Goal: Task Accomplishment & Management: Manage account settings

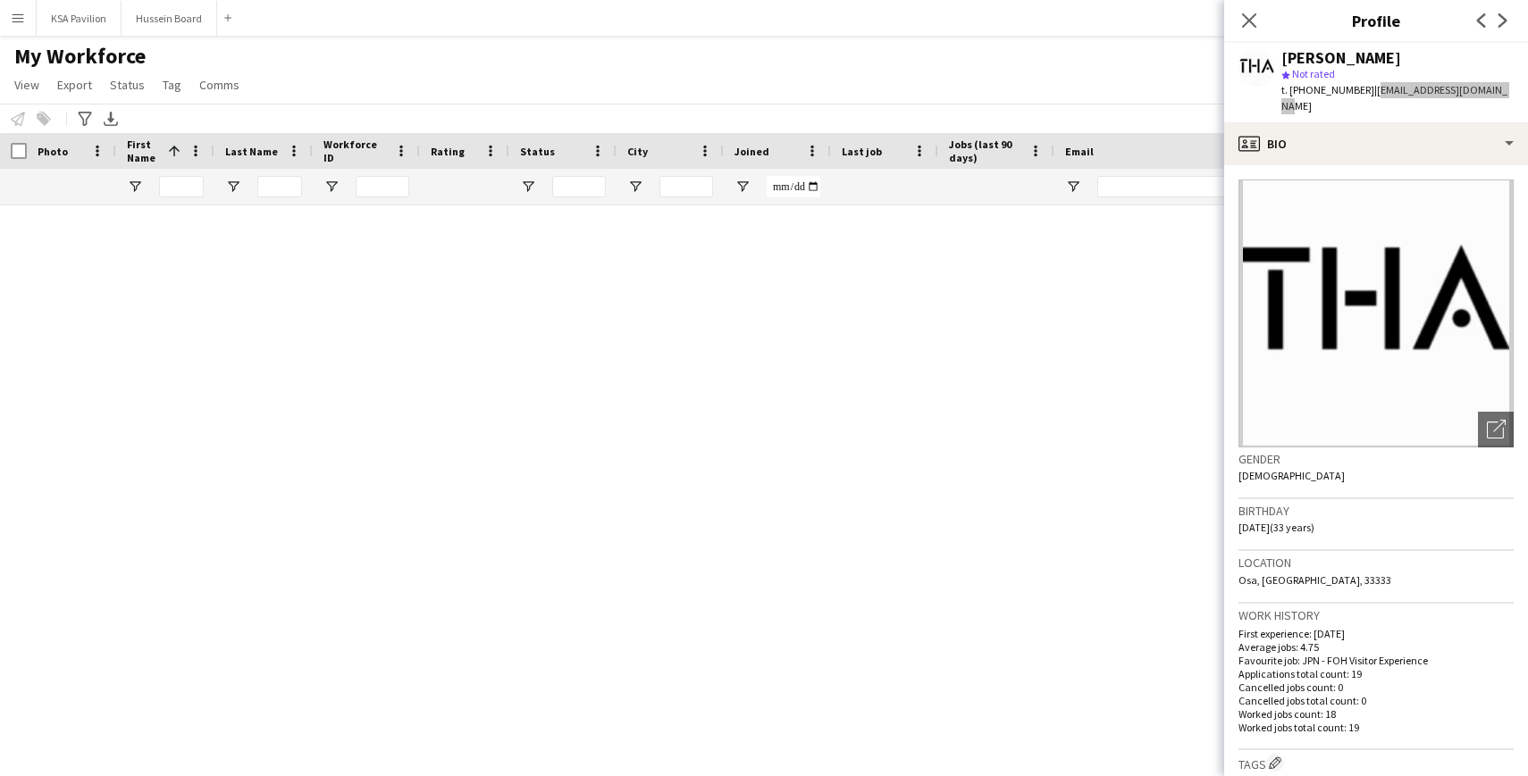
scroll to position [155, 0]
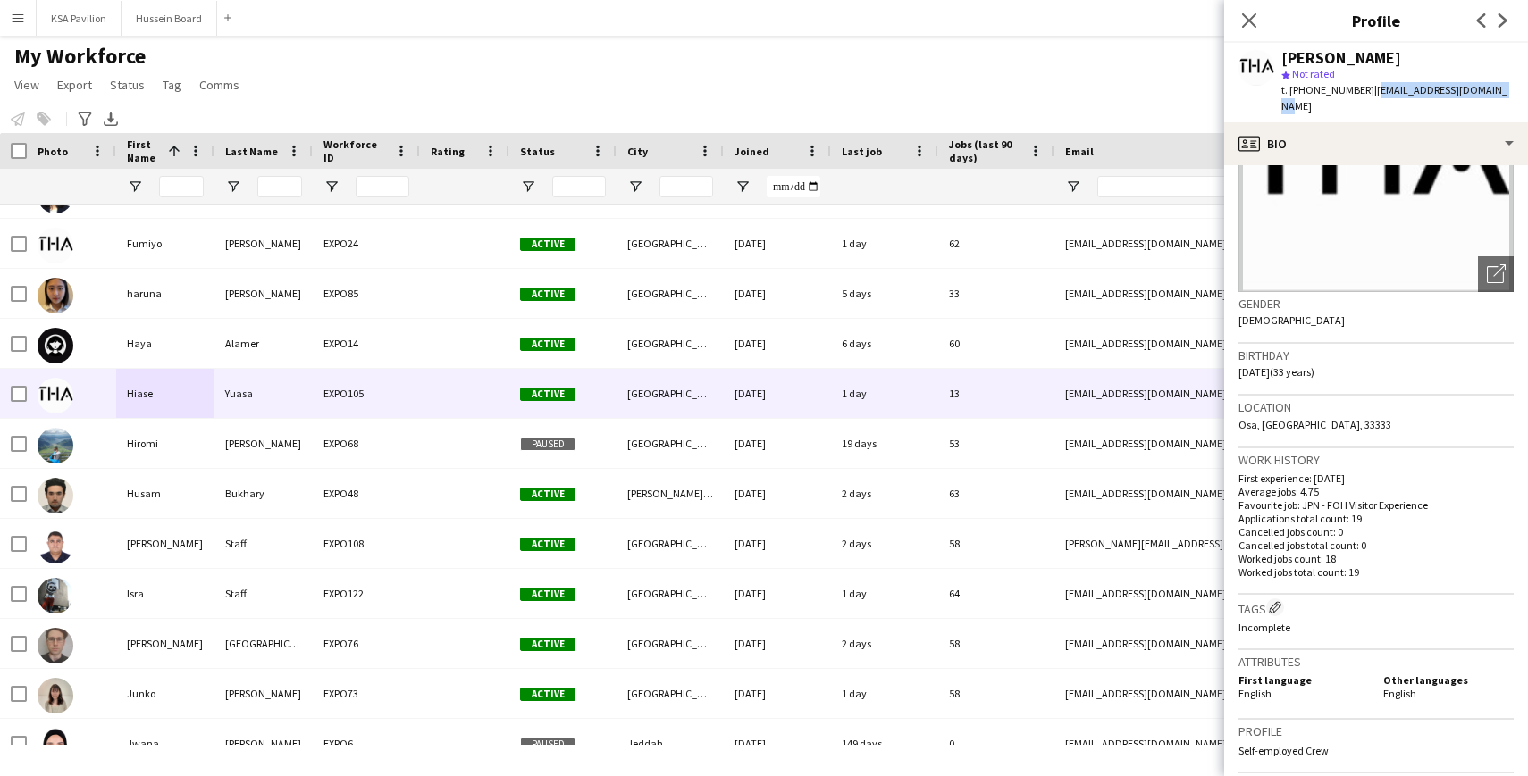
click at [21, 20] on app-icon "Menu" at bounding box center [18, 18] width 14 height 14
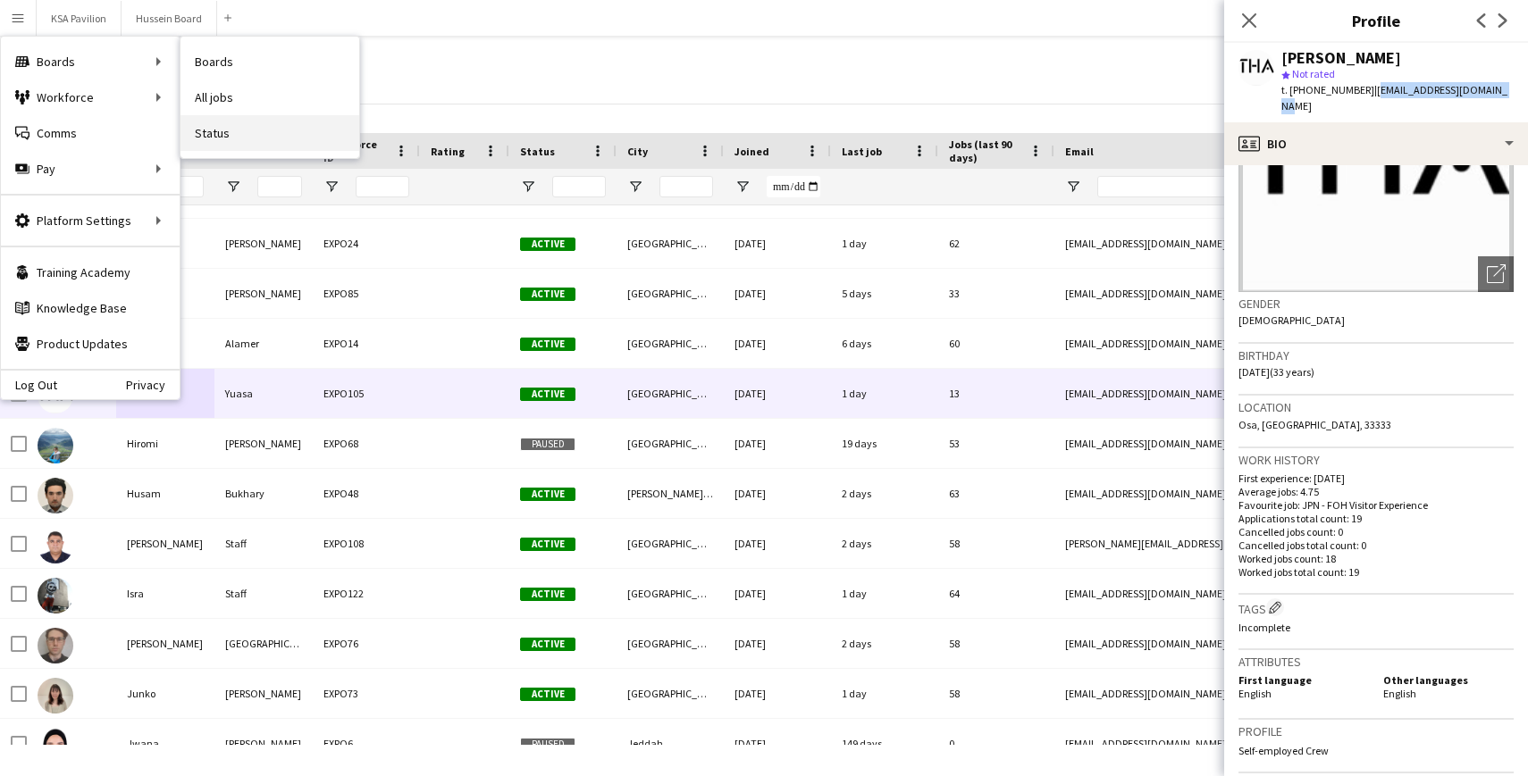
click at [246, 123] on link "Status" at bounding box center [269, 133] width 179 height 36
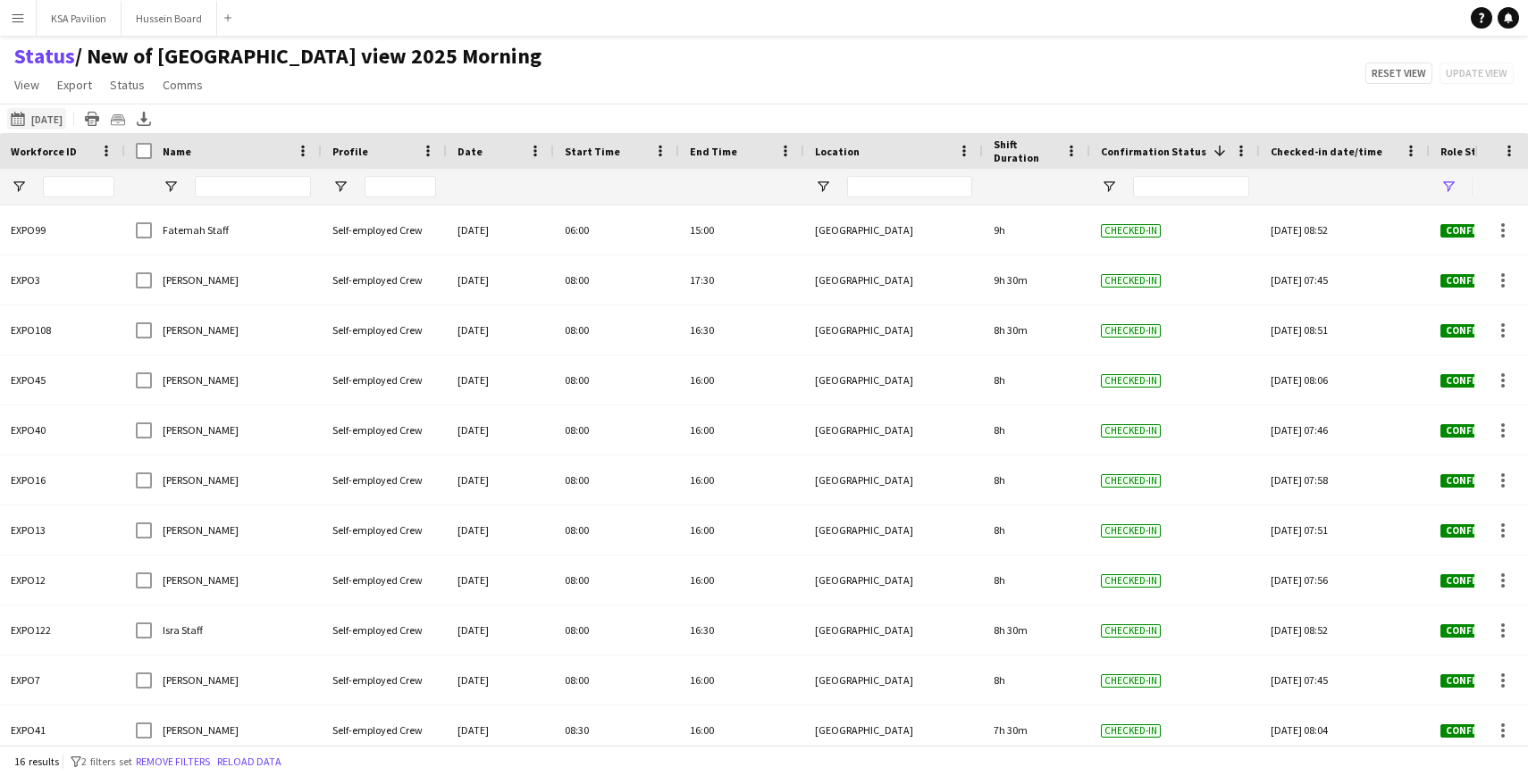
click at [57, 122] on button "[DATE] to [DATE] [DATE]" at bounding box center [36, 118] width 59 height 21
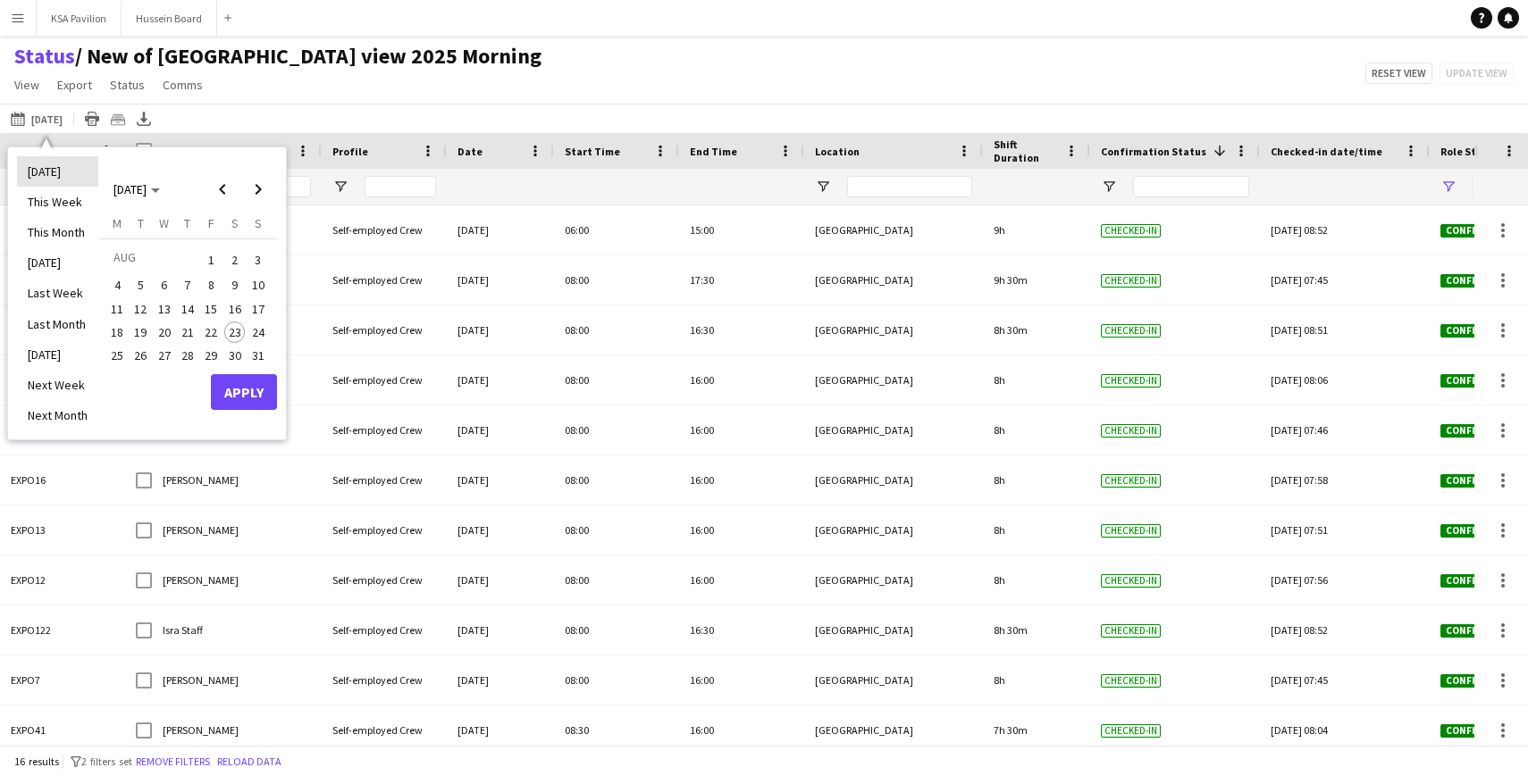
click at [55, 177] on li "[DATE]" at bounding box center [57, 171] width 81 height 30
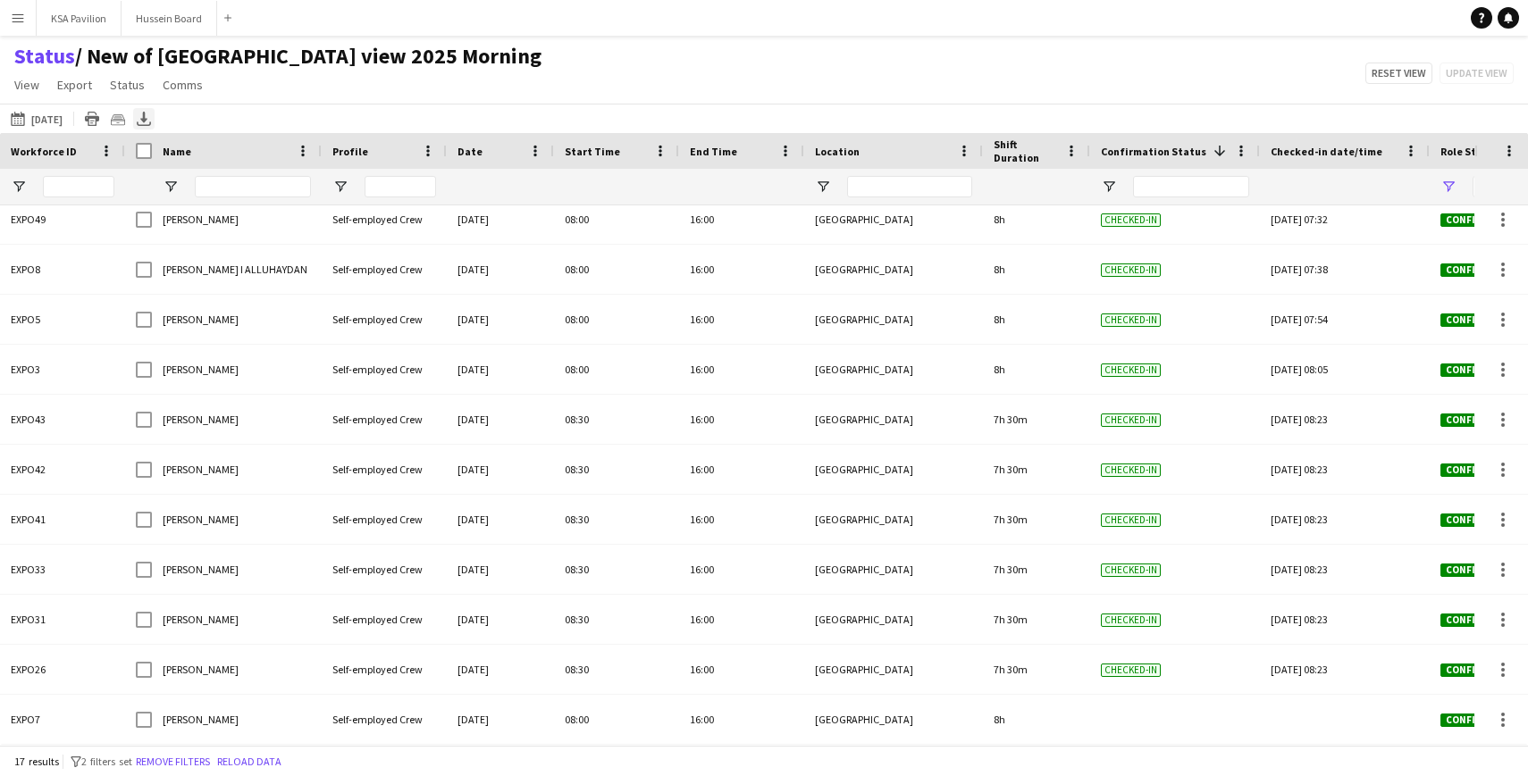
click at [139, 122] on icon "Export XLSX" at bounding box center [144, 119] width 14 height 14
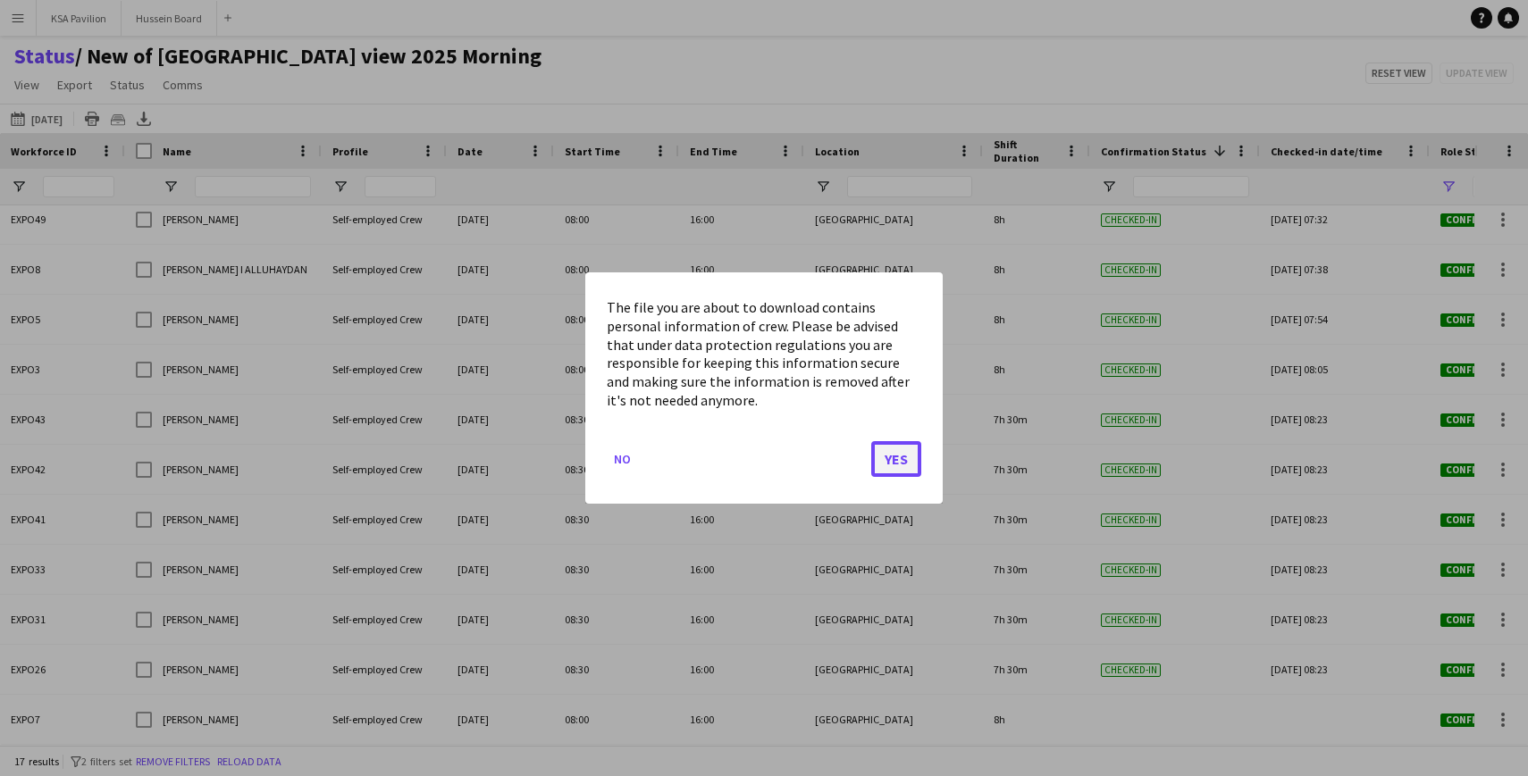
click at [900, 466] on button "Yes" at bounding box center [896, 459] width 50 height 36
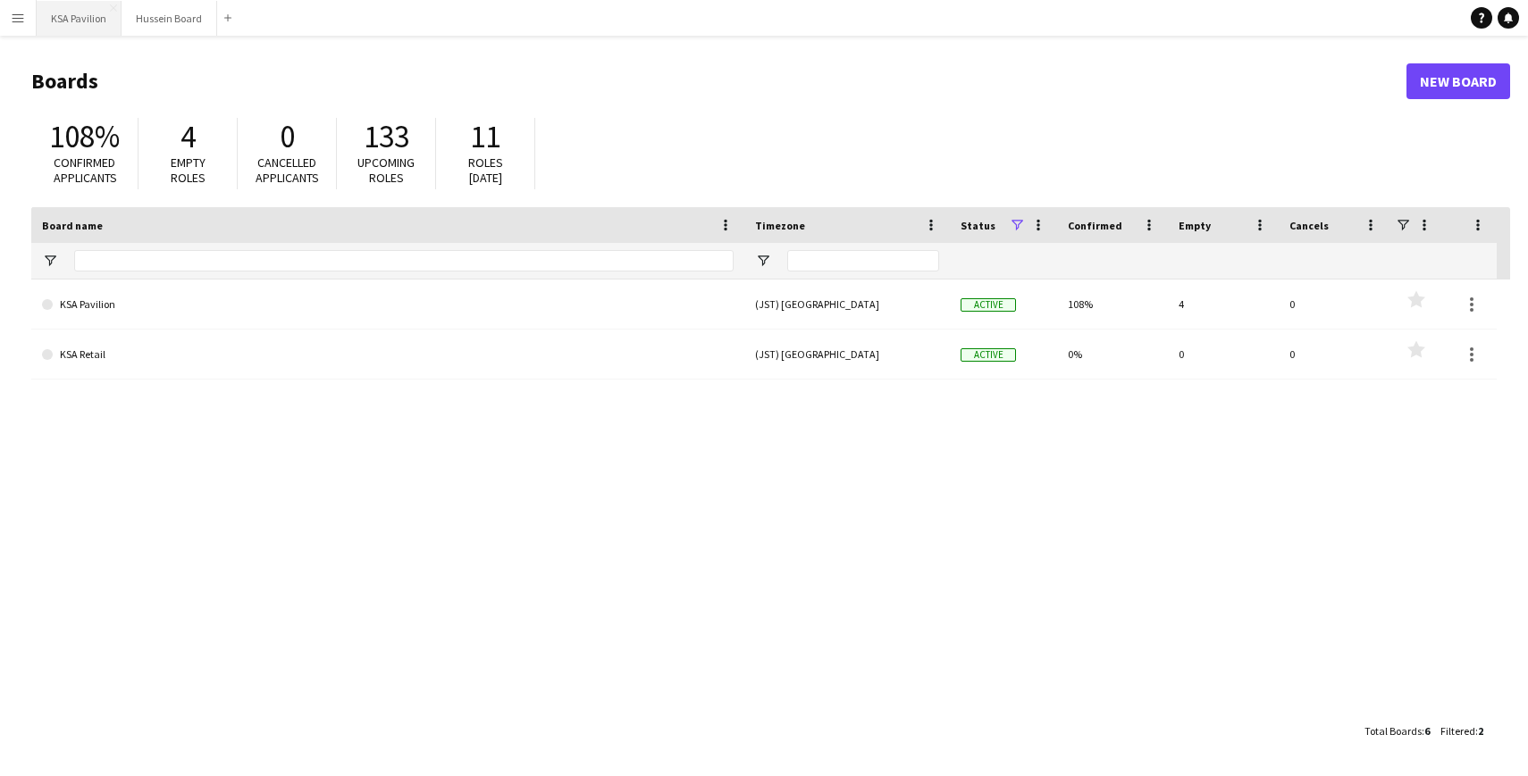
click at [87, 18] on button "KSA Pavilion Close" at bounding box center [79, 18] width 85 height 35
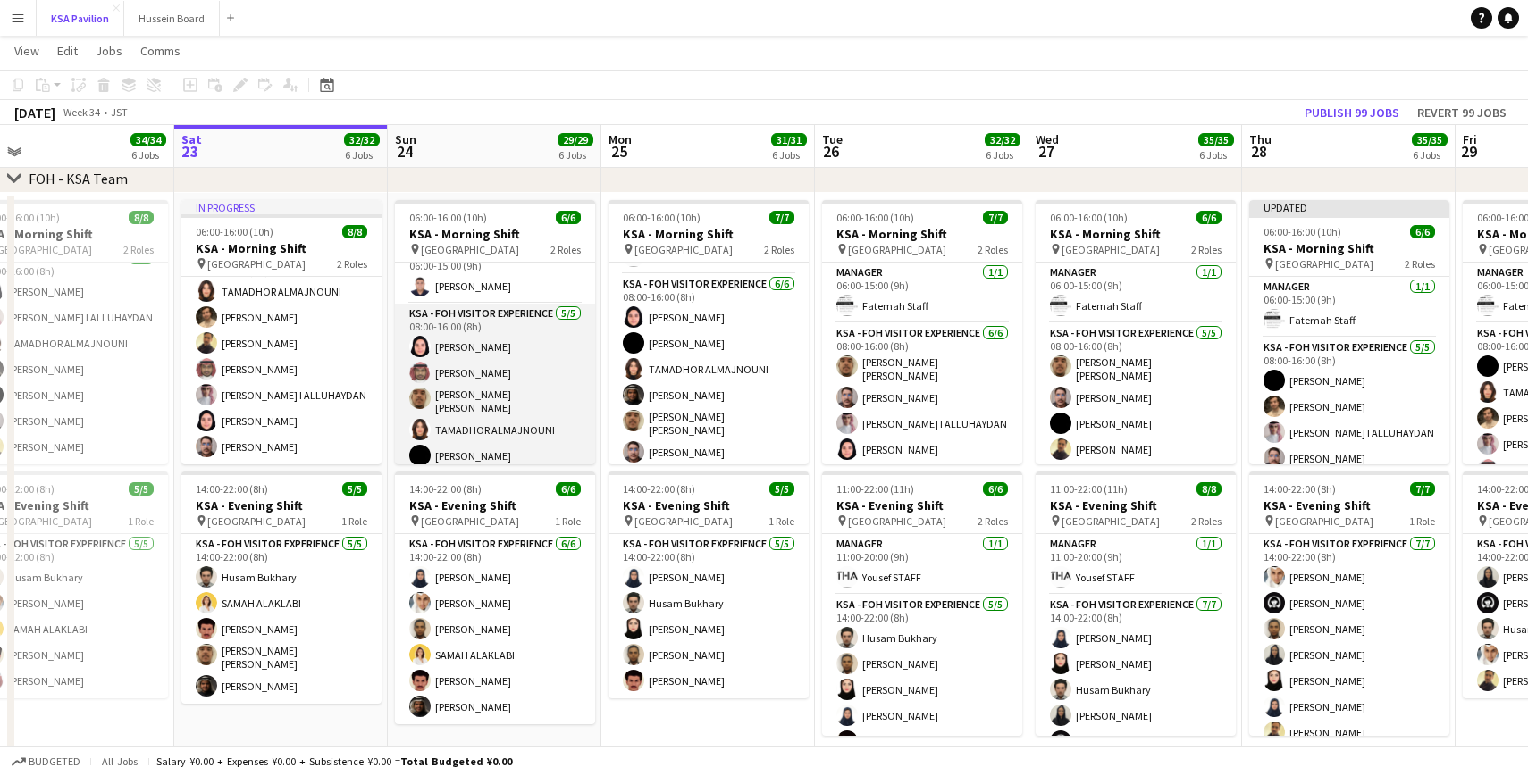
scroll to position [23, 0]
click at [529, 365] on app-card-role "KSA - FOH Visitor Experience 5/5 08:00-16:00 (8h) Dur Murad Osaid Alawi sami ab…" at bounding box center [495, 385] width 200 height 170
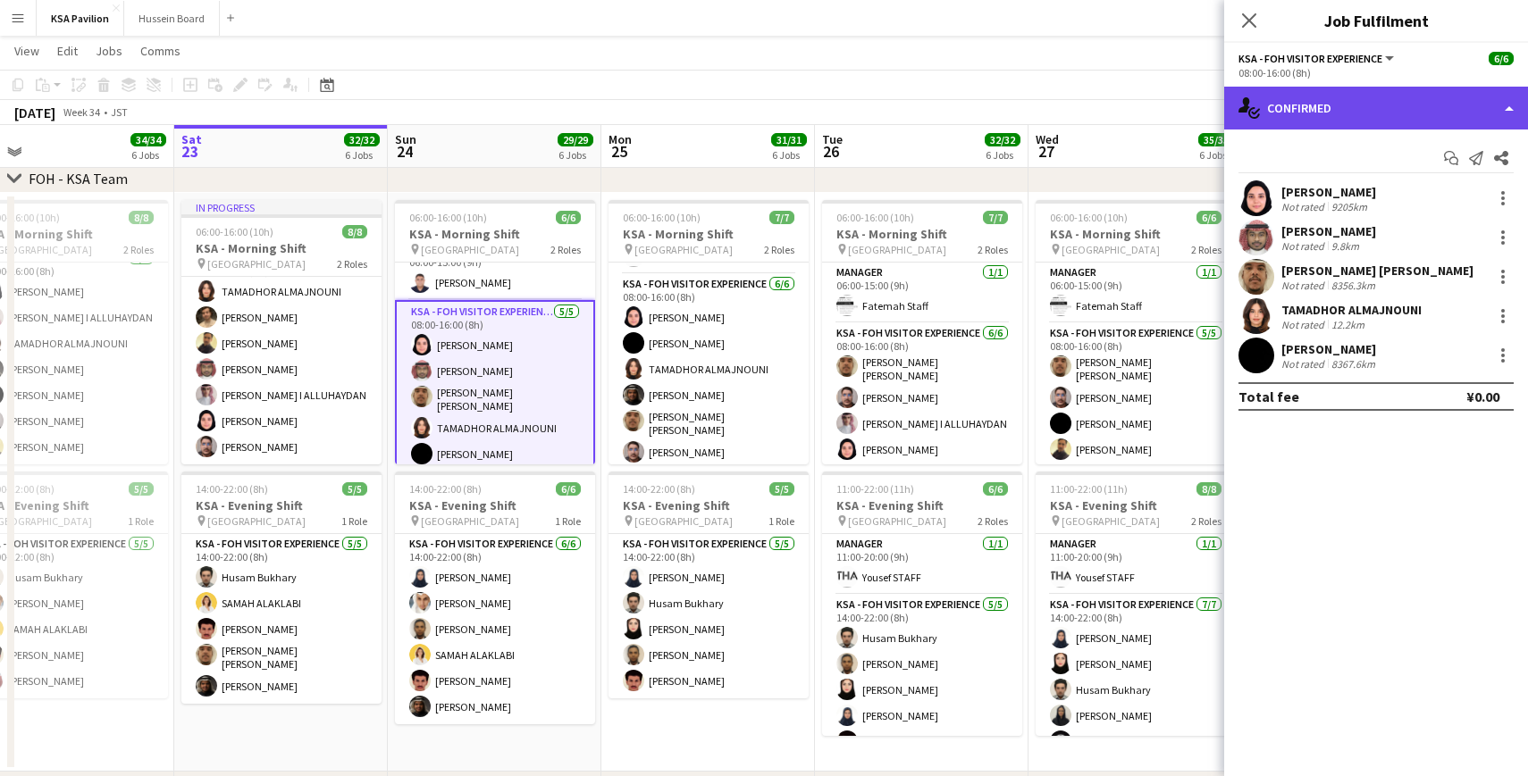
click at [1509, 107] on div "single-neutral-actions-check-2 Confirmed" at bounding box center [1376, 108] width 304 height 43
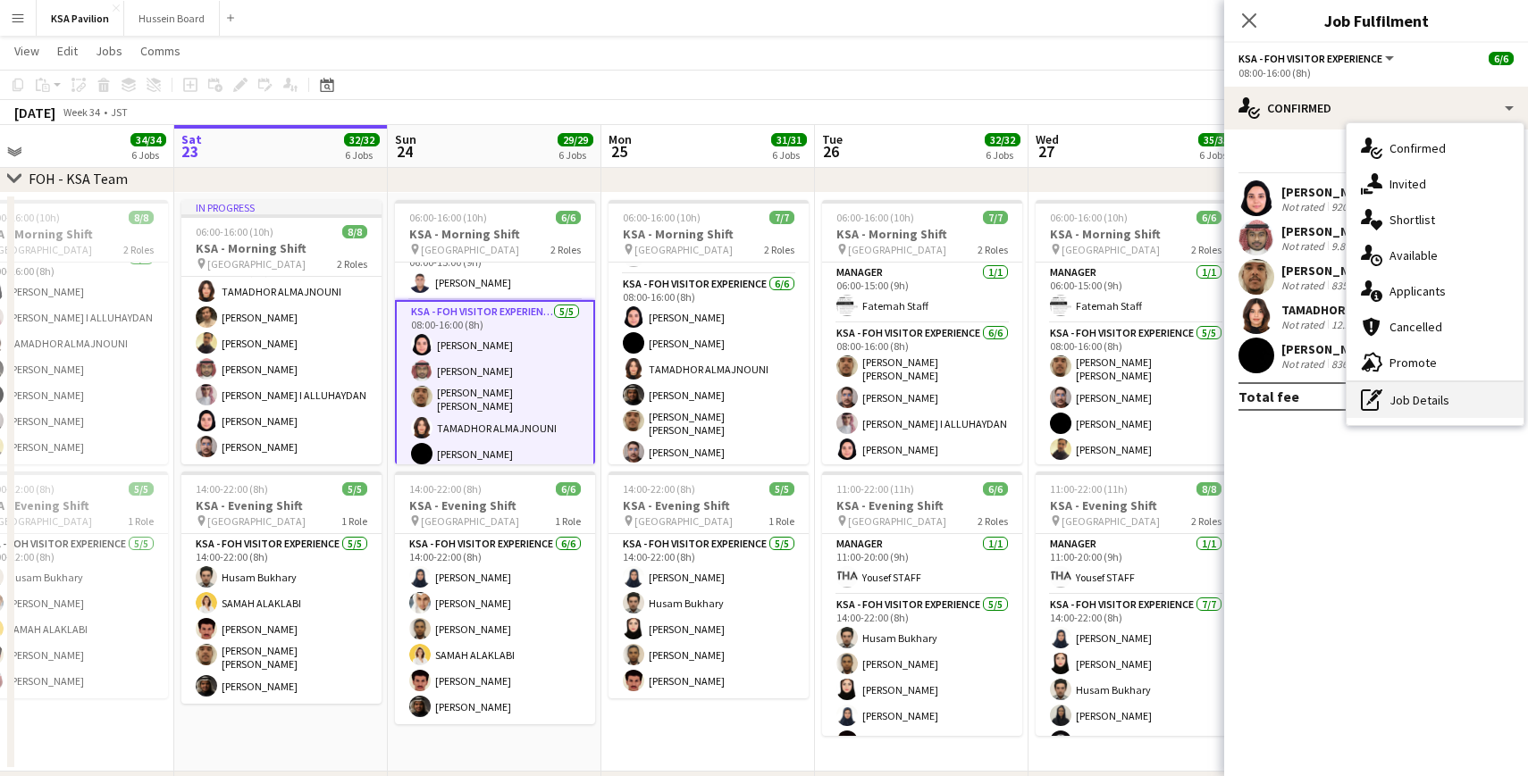
click at [1404, 395] on div "pen-write Job Details" at bounding box center [1435, 400] width 177 height 36
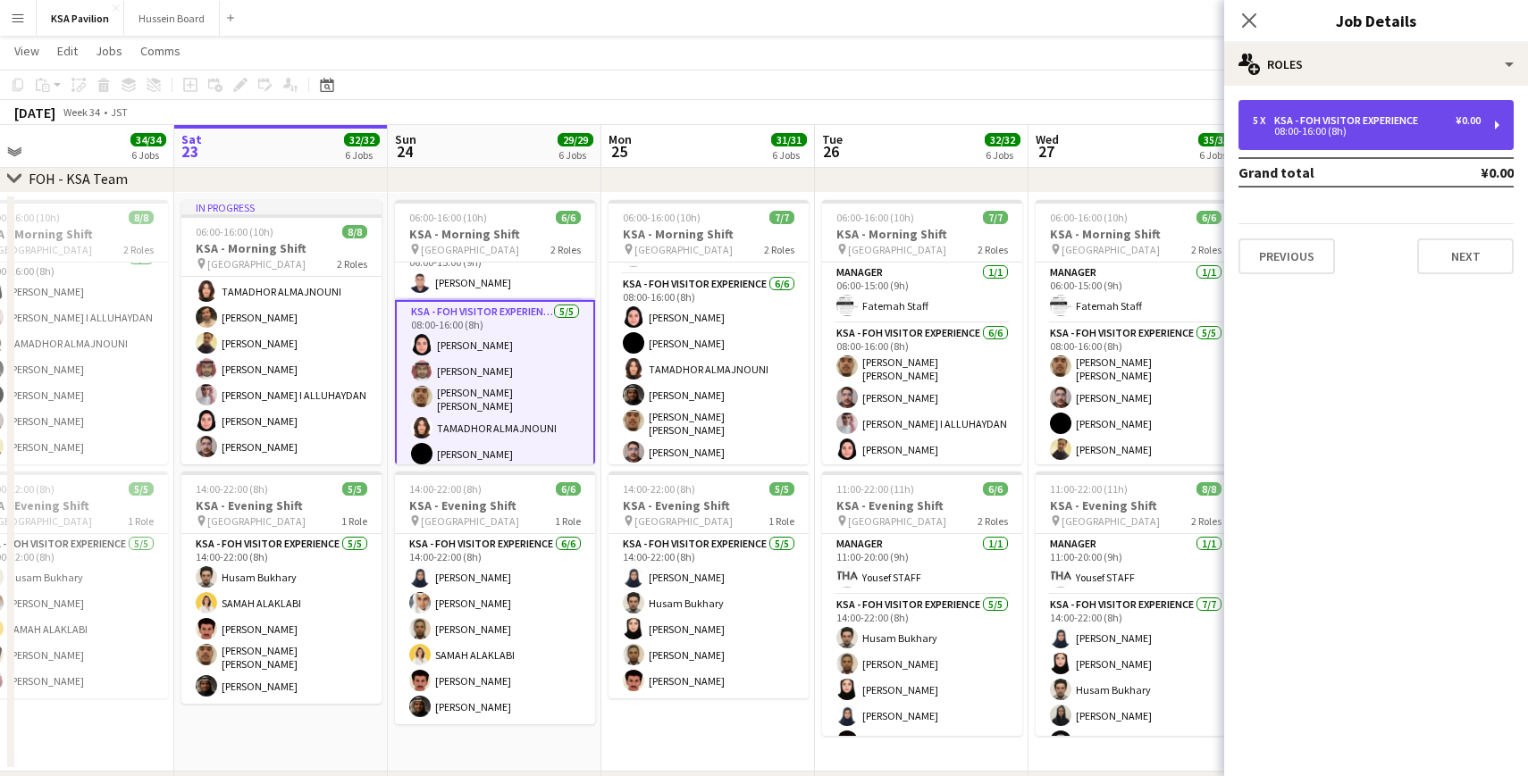
click at [1497, 132] on div "5 x KSA - FOH Visitor Experience ¥0.00 08:00-16:00 (8h)" at bounding box center [1375, 125] width 275 height 50
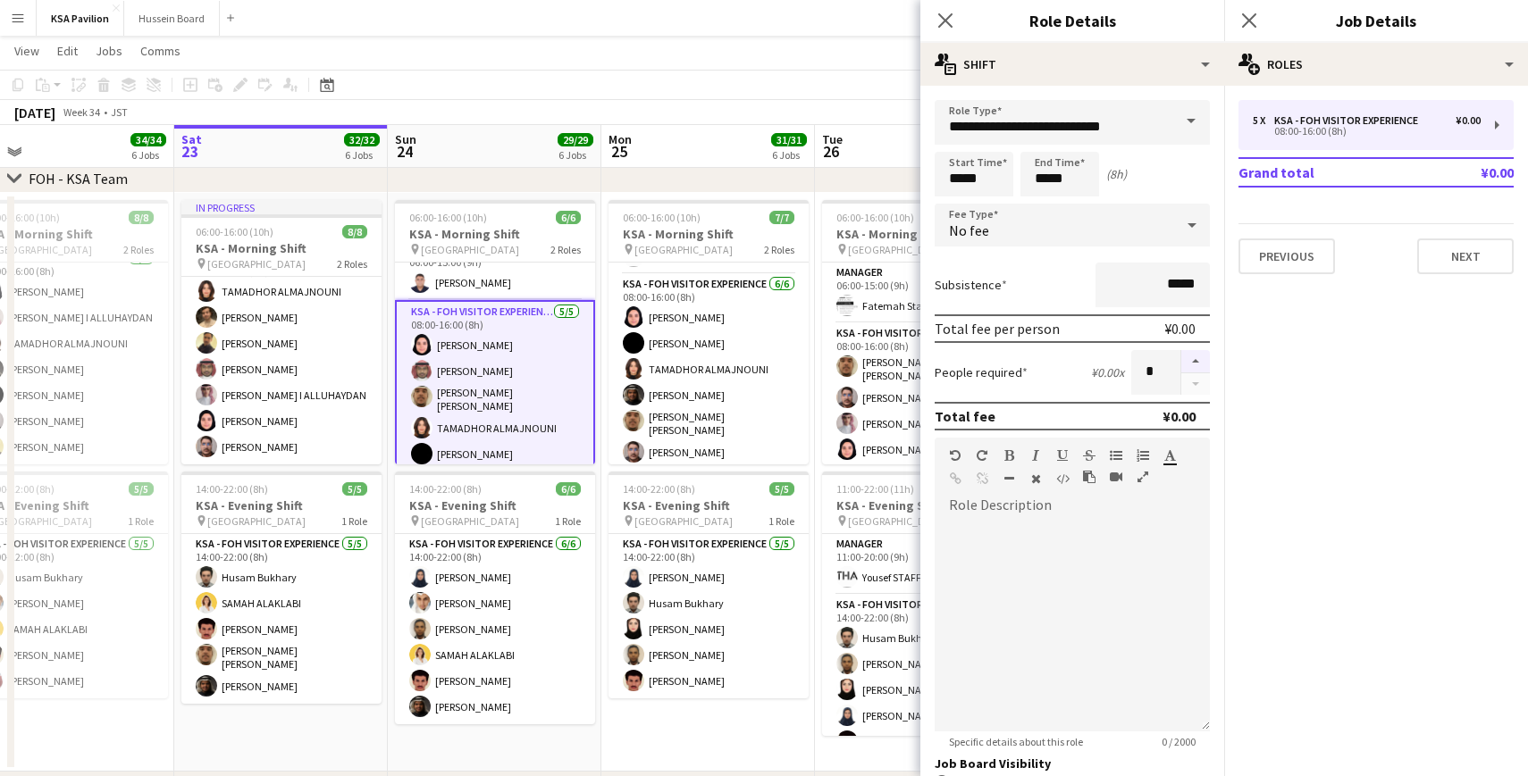
click at [1196, 363] on button "button" at bounding box center [1195, 361] width 29 height 23
type input "*"
click at [472, 384] on app-card-role "KSA - FOH Visitor Experience 5/5 08:00-16:00 (8h) Dur Murad Osaid Alawi sami ab…" at bounding box center [495, 386] width 200 height 173
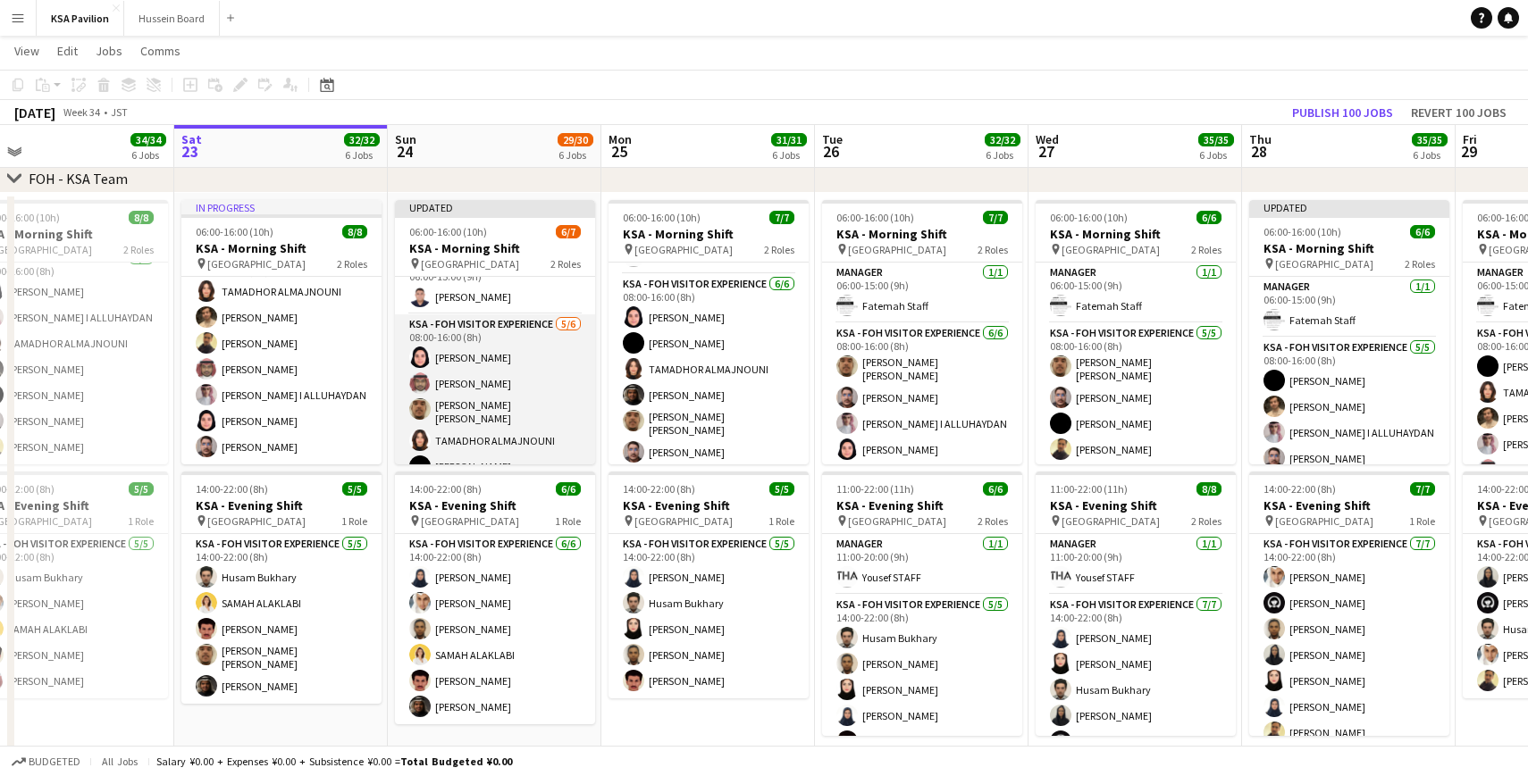
scroll to position [63, 0]
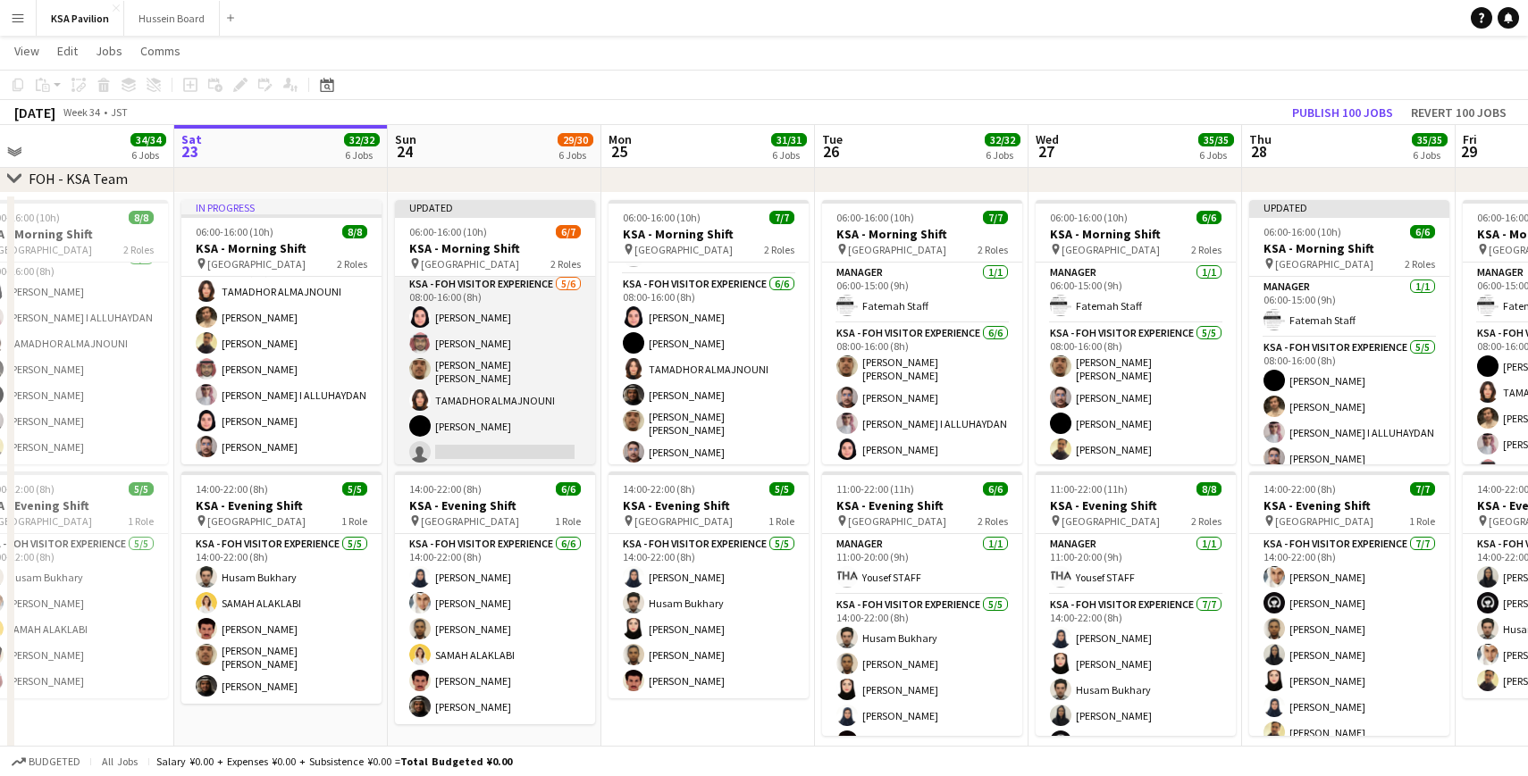
click at [466, 451] on app-card-role "KSA - FOH Visitor Experience 5/6 08:00-16:00 (8h) Dur Murad Osaid Alawi sami ab…" at bounding box center [495, 372] width 200 height 196
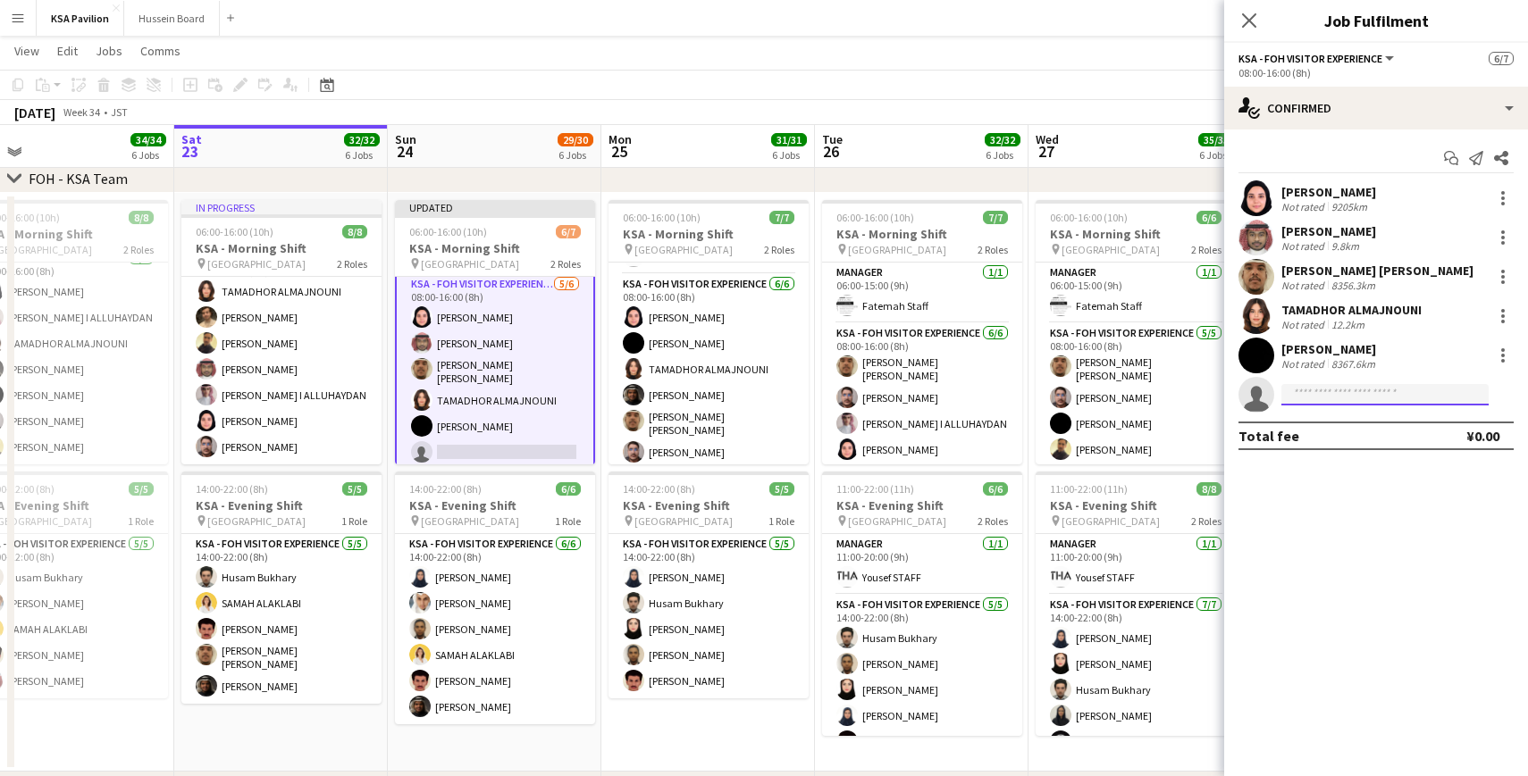
click at [1320, 396] on input at bounding box center [1384, 394] width 207 height 21
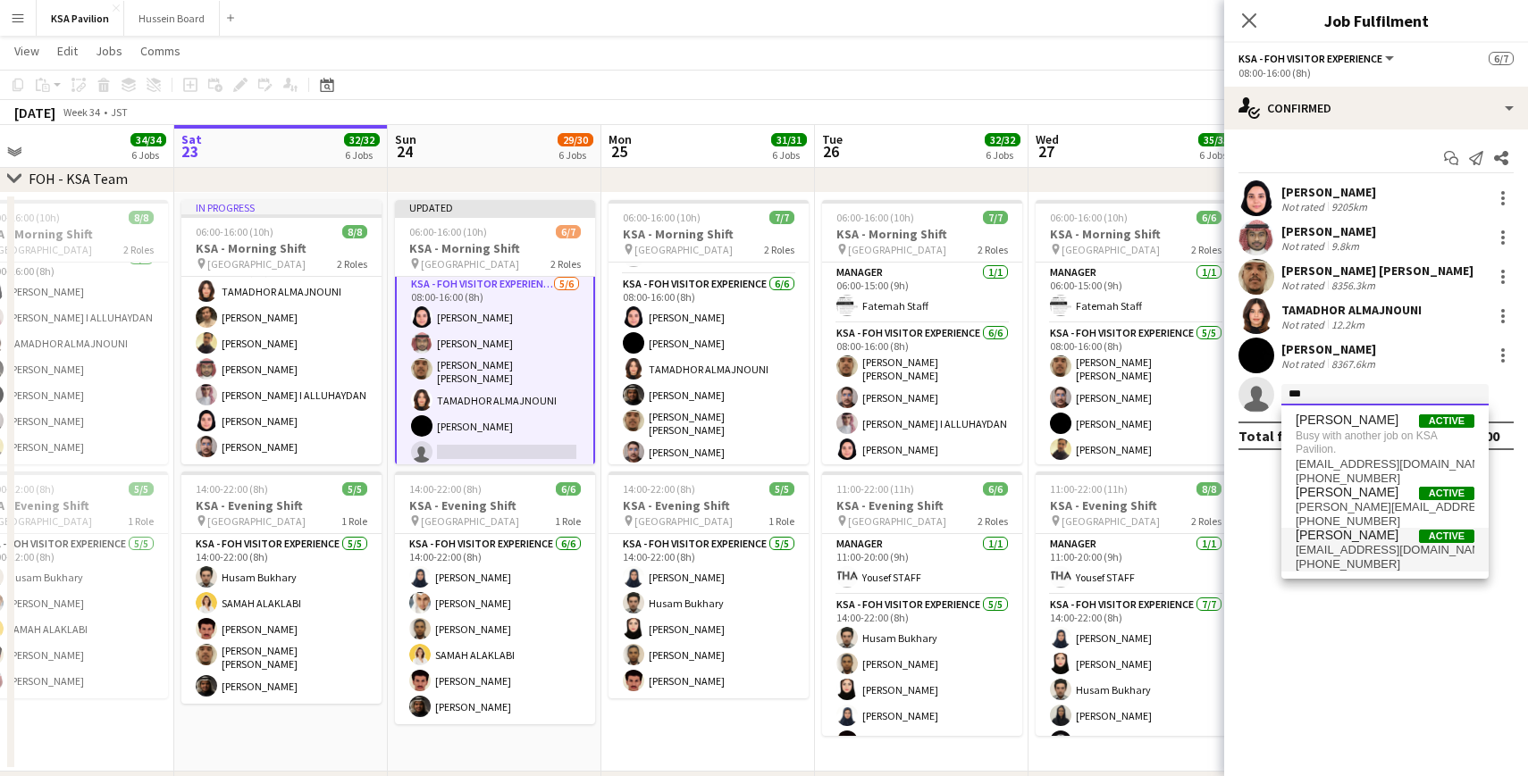
type input "***"
click at [1322, 542] on span "[PERSON_NAME]" at bounding box center [1347, 535] width 103 height 15
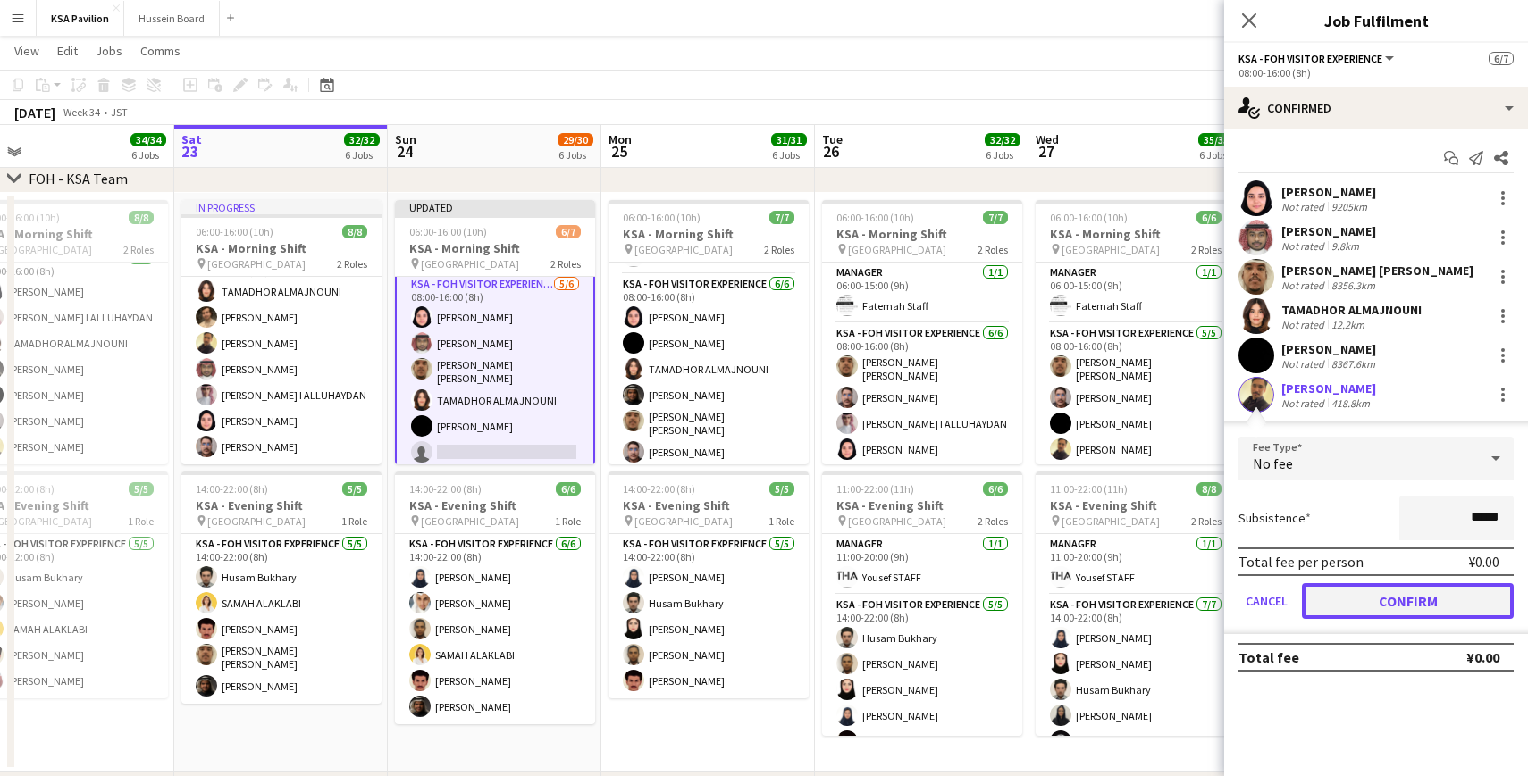
click at [1445, 613] on button "Confirm" at bounding box center [1408, 601] width 212 height 36
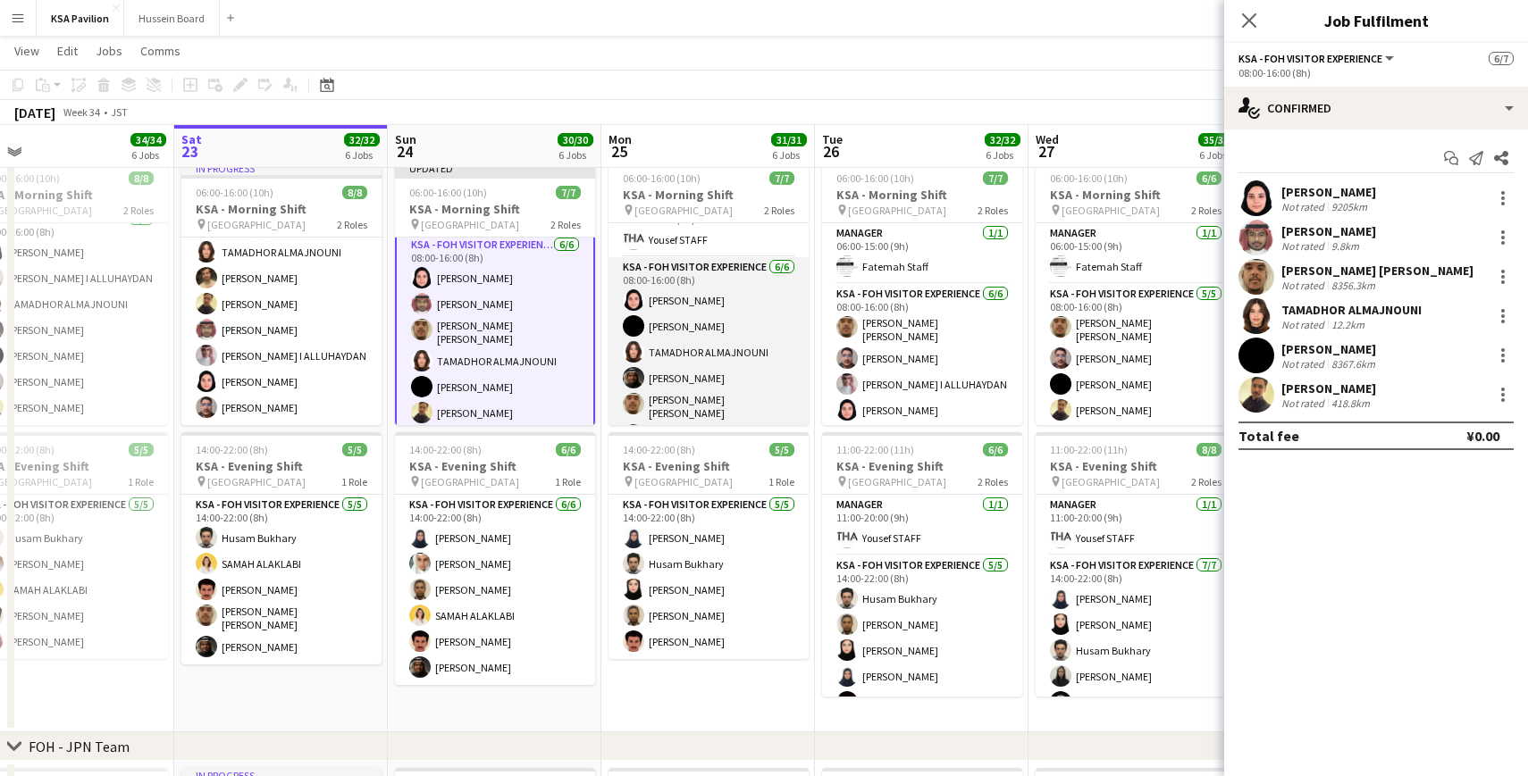
scroll to position [49, 0]
click at [697, 356] on app-card-role "KSA - FOH Visitor Experience 6/6 08:00-16:00 (8h) Dur Murad Sumaiya Aloshaiwy T…" at bounding box center [708, 333] width 200 height 196
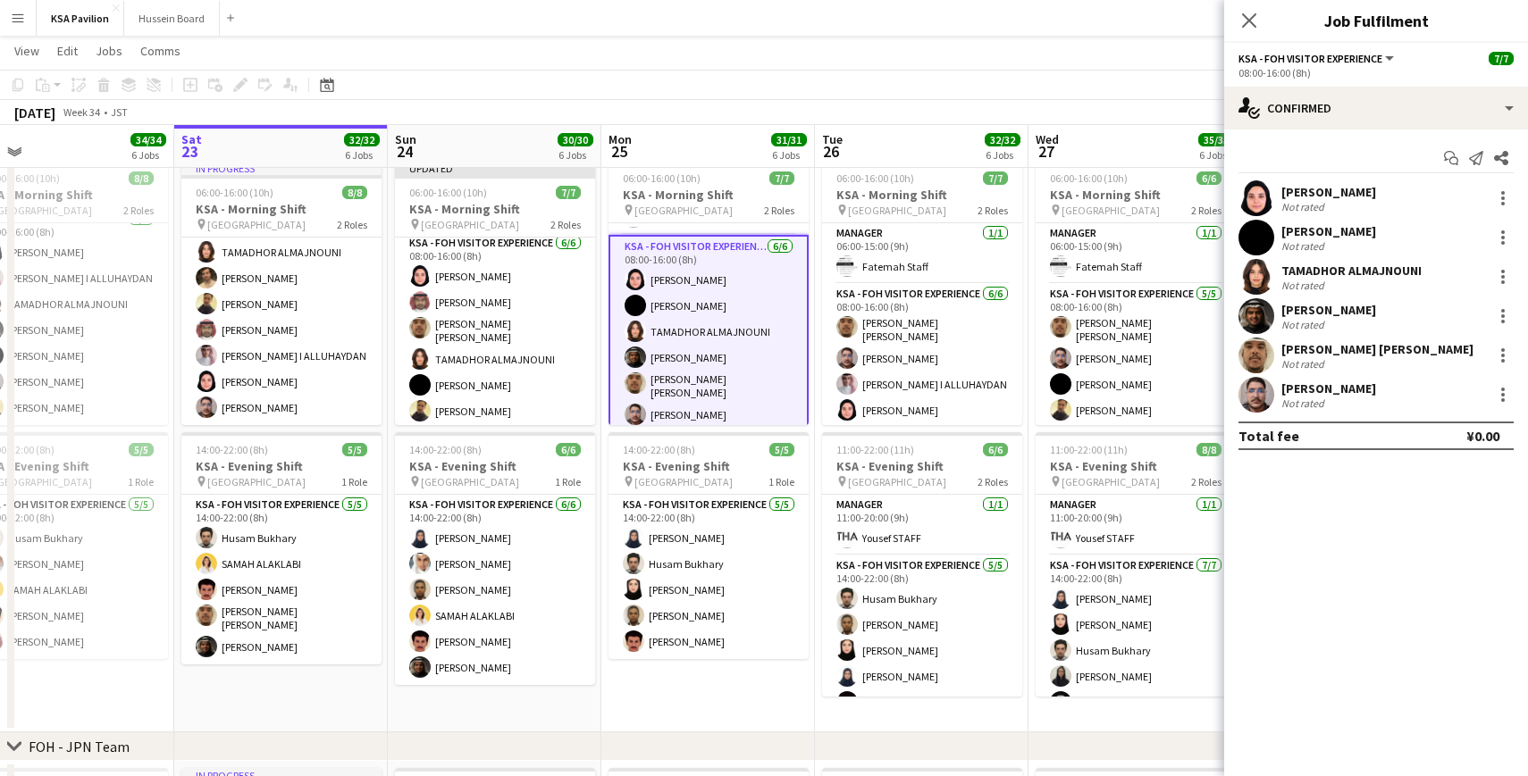
scroll to position [63, 0]
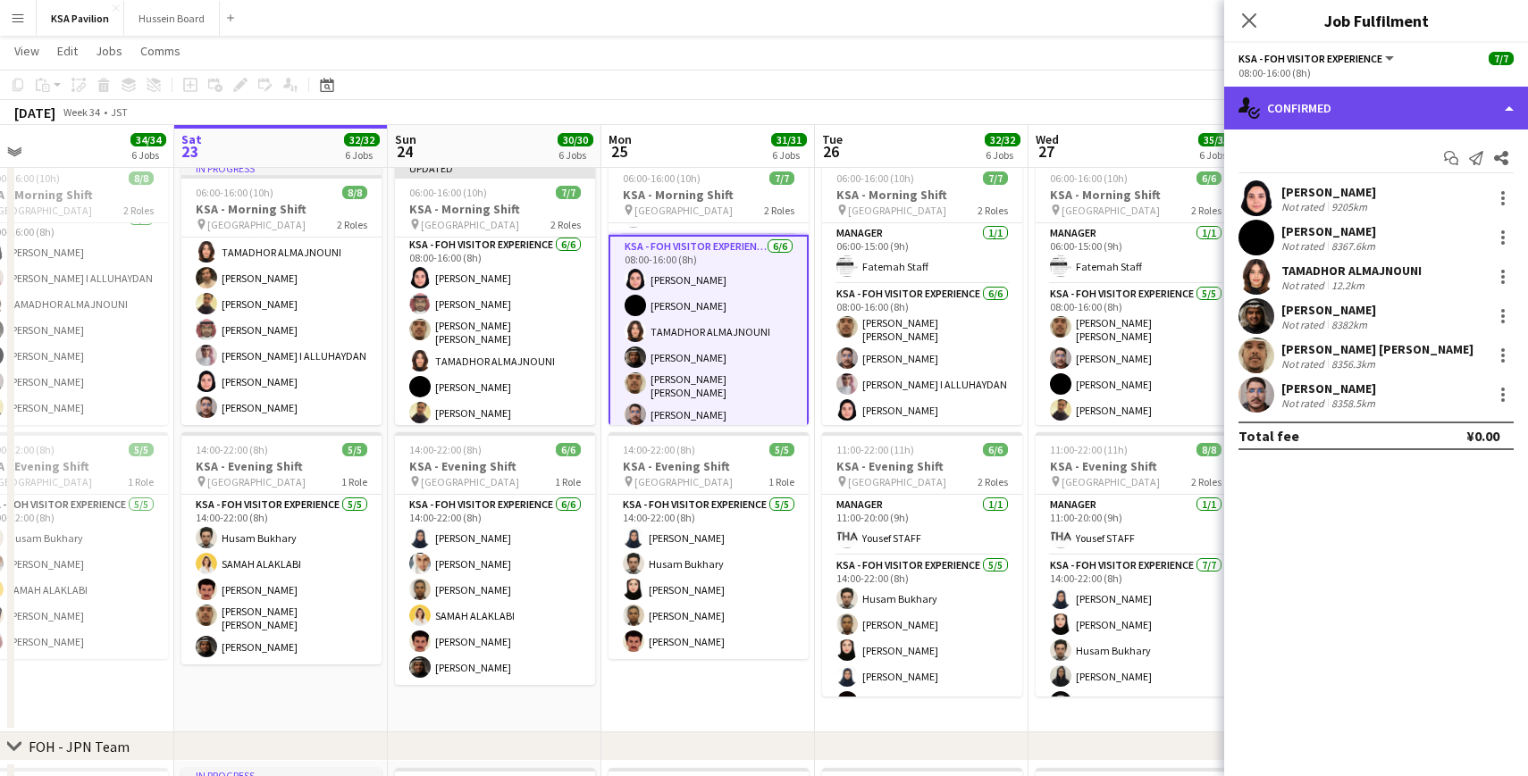
click at [1507, 110] on div "single-neutral-actions-check-2 Confirmed" at bounding box center [1376, 108] width 304 height 43
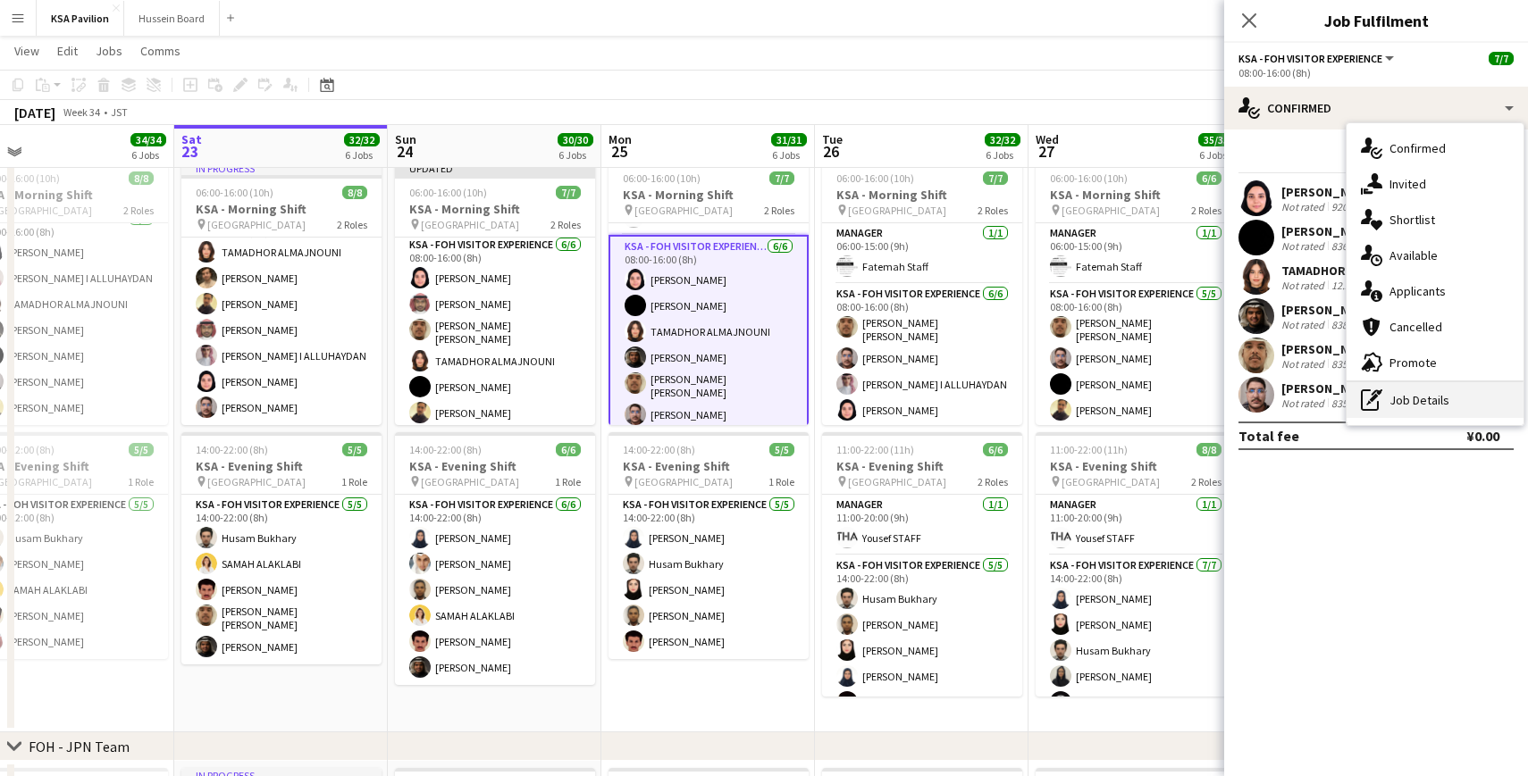
click at [1414, 397] on div "pen-write Job Details" at bounding box center [1435, 400] width 177 height 36
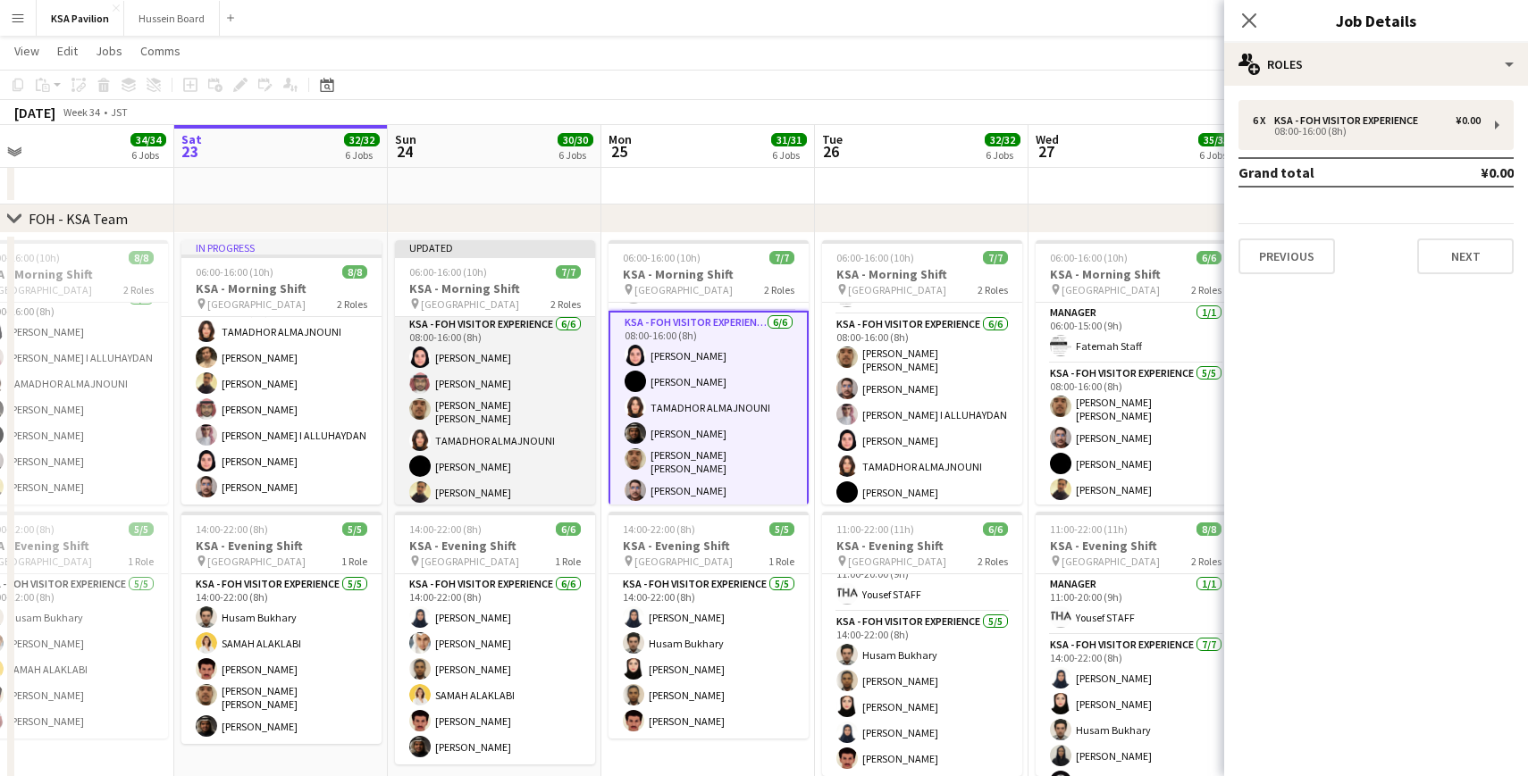
scroll to position [9, 0]
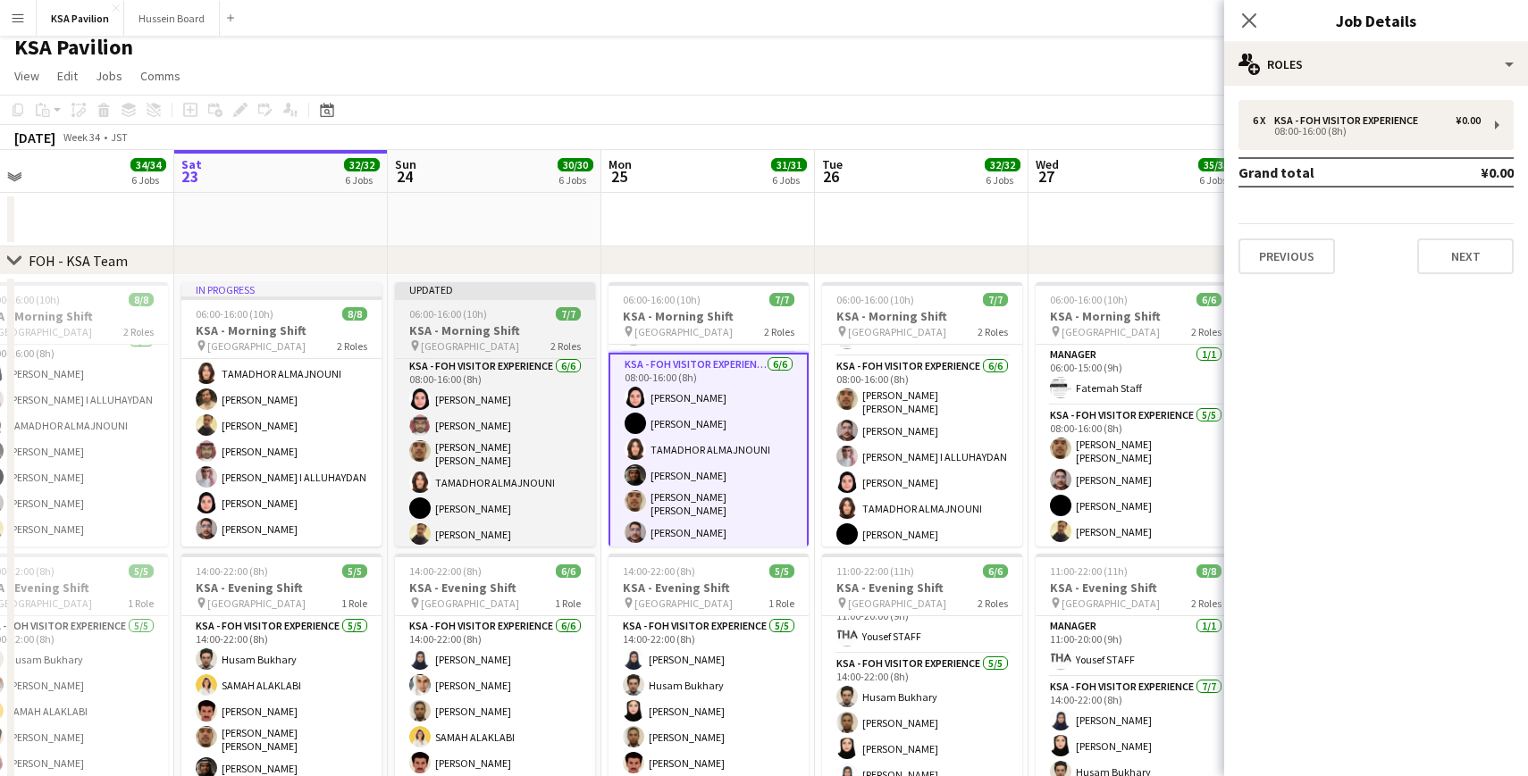
click at [462, 319] on span "06:00-16:00 (10h)" at bounding box center [448, 313] width 78 height 13
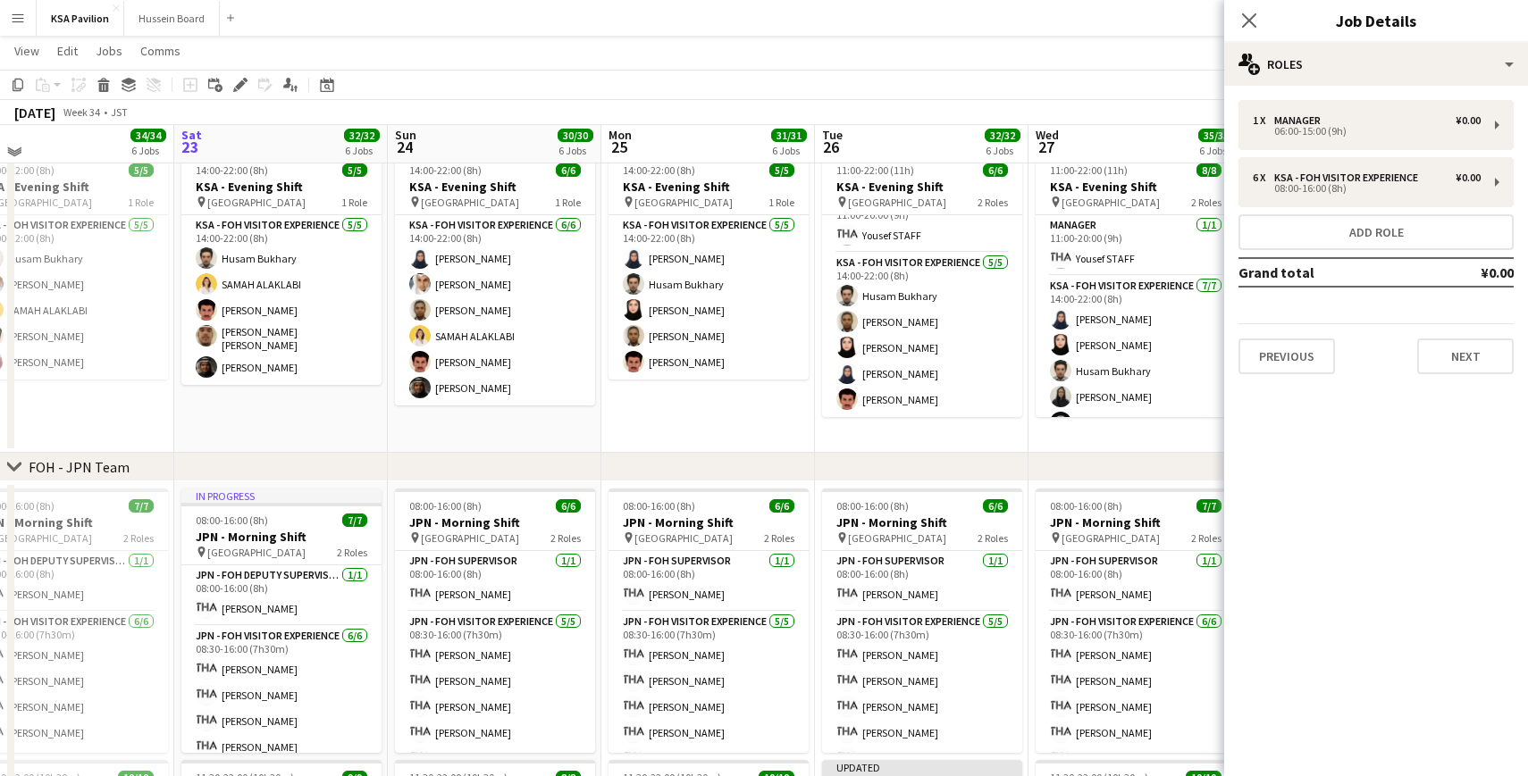
scroll to position [409, 0]
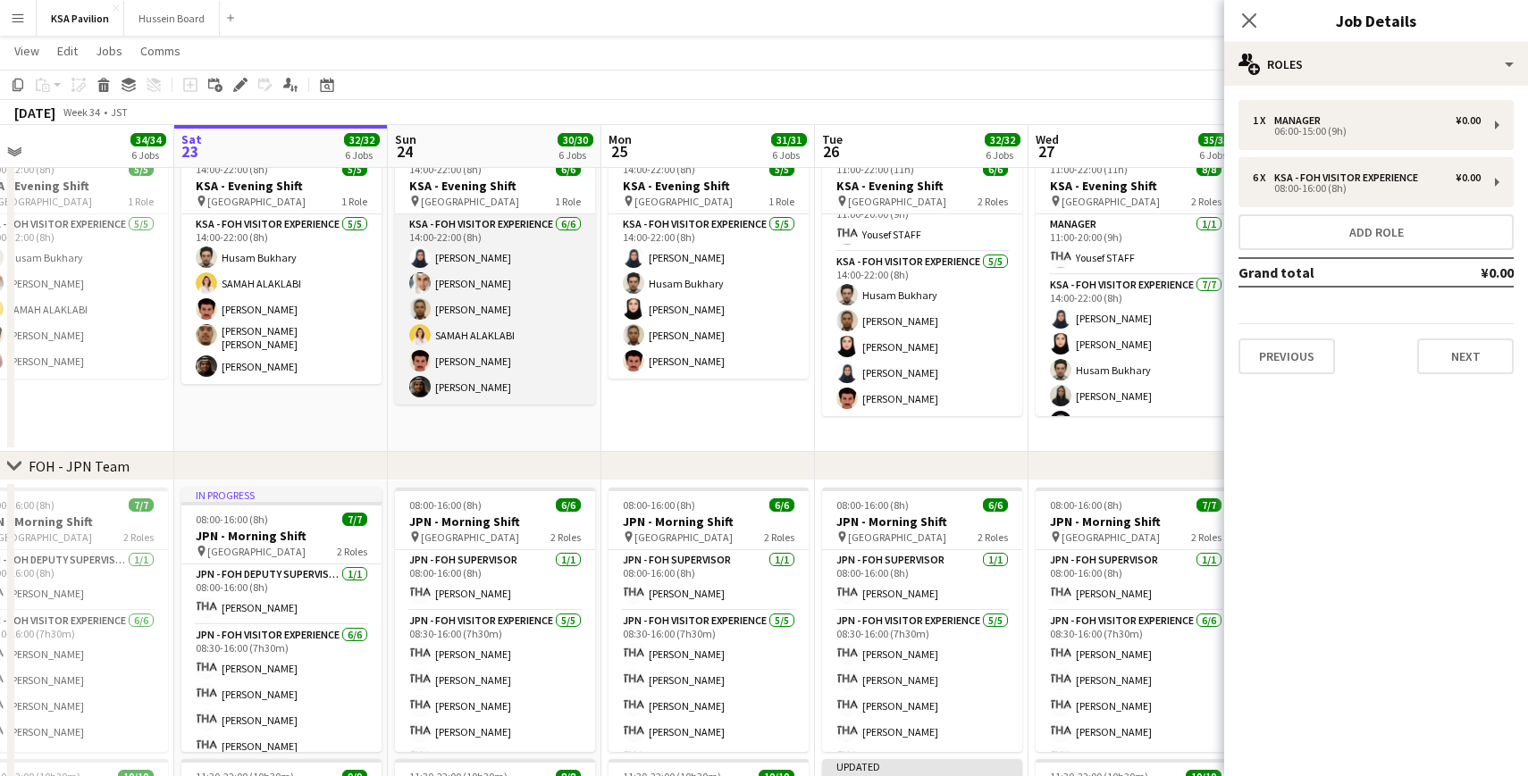
click at [477, 280] on app-card-role "KSA - FOH Visitor Experience 6/6 14:00-22:00 (8h) Alaa Kabli Abdullah Alghonima…" at bounding box center [495, 309] width 200 height 190
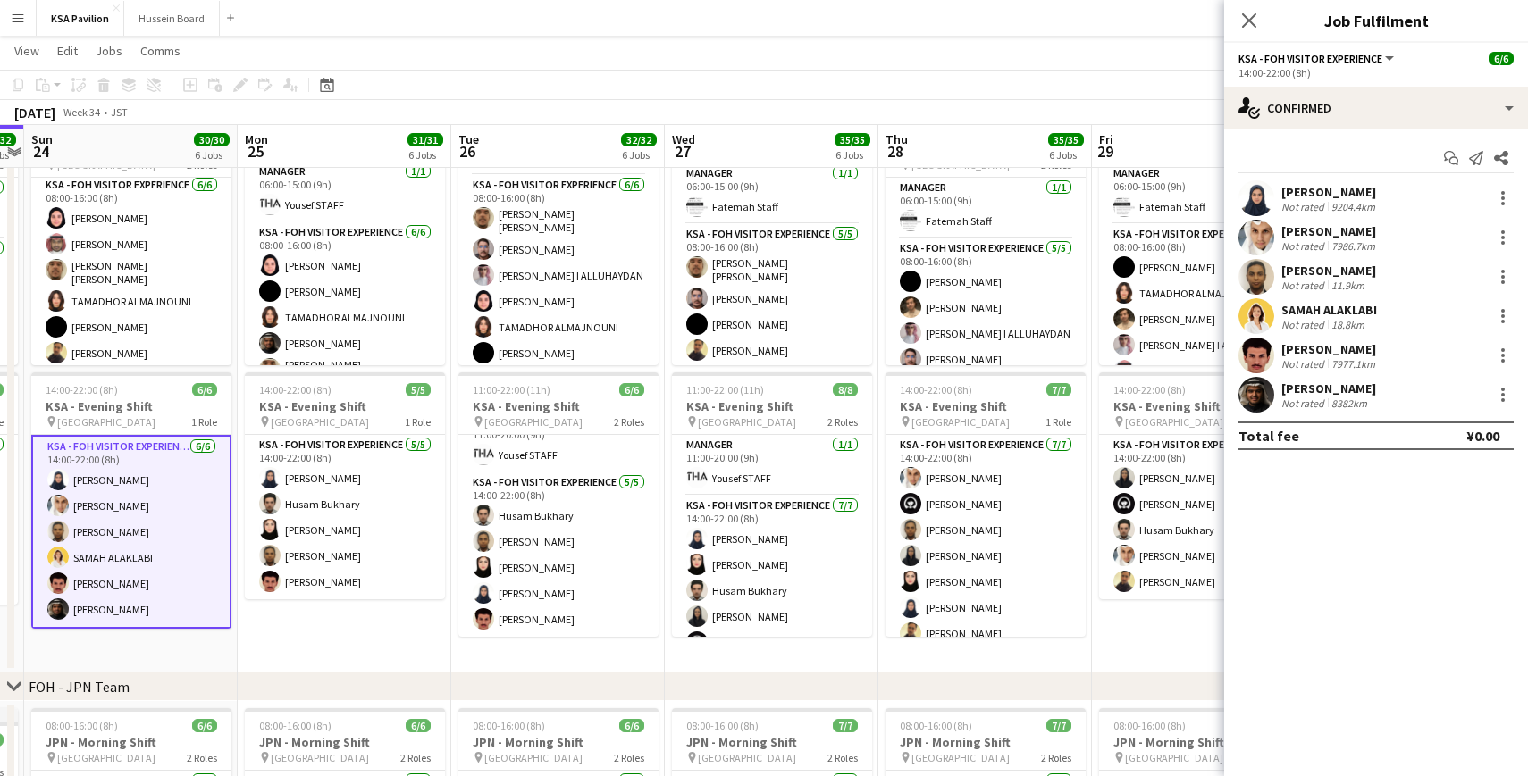
scroll to position [49, 0]
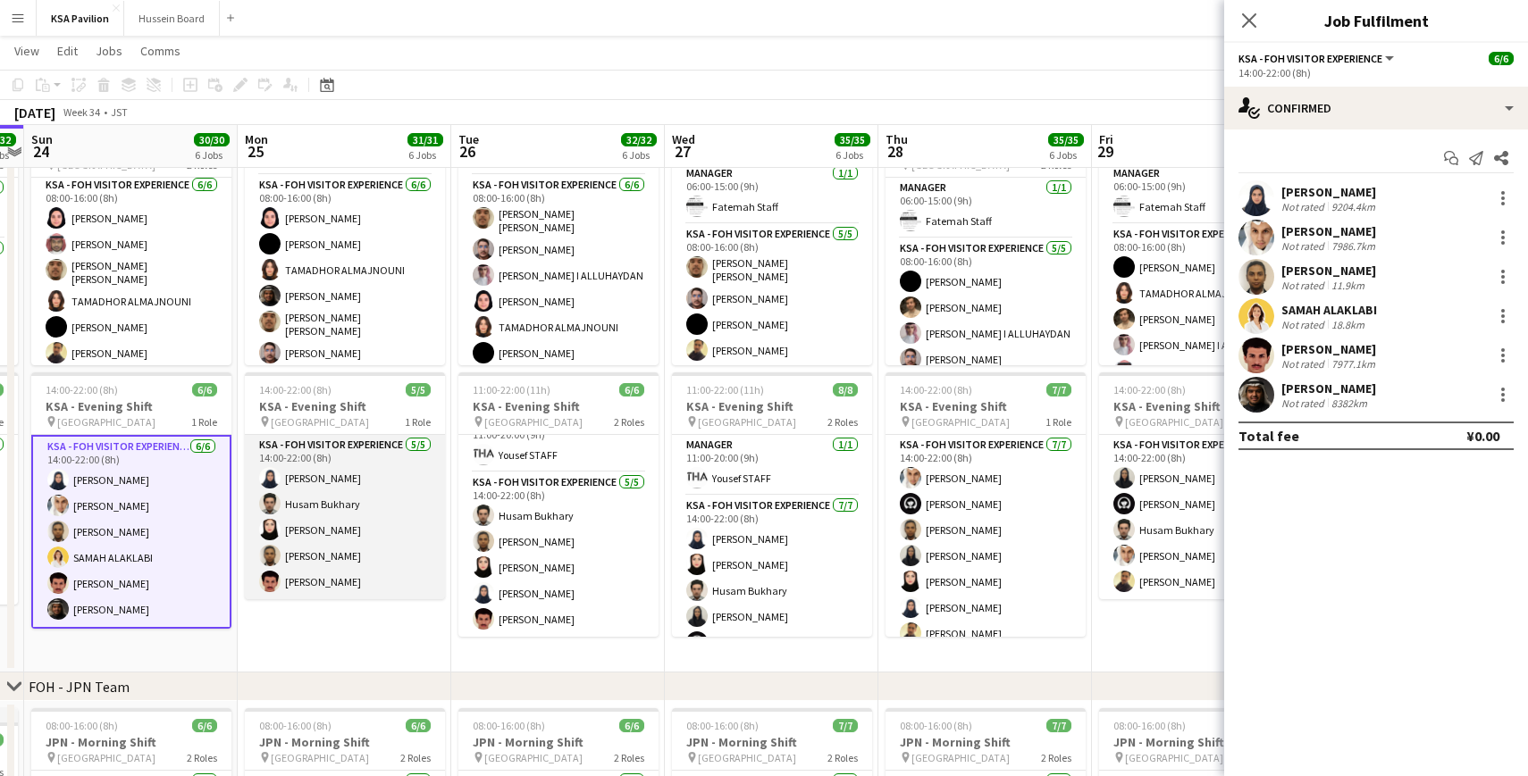
click at [328, 445] on app-card-role "KSA - FOH Visitor Experience 5/5 14:00-22:00 (8h) Alaa Kabli Husam Bukhary Lana…" at bounding box center [345, 517] width 200 height 164
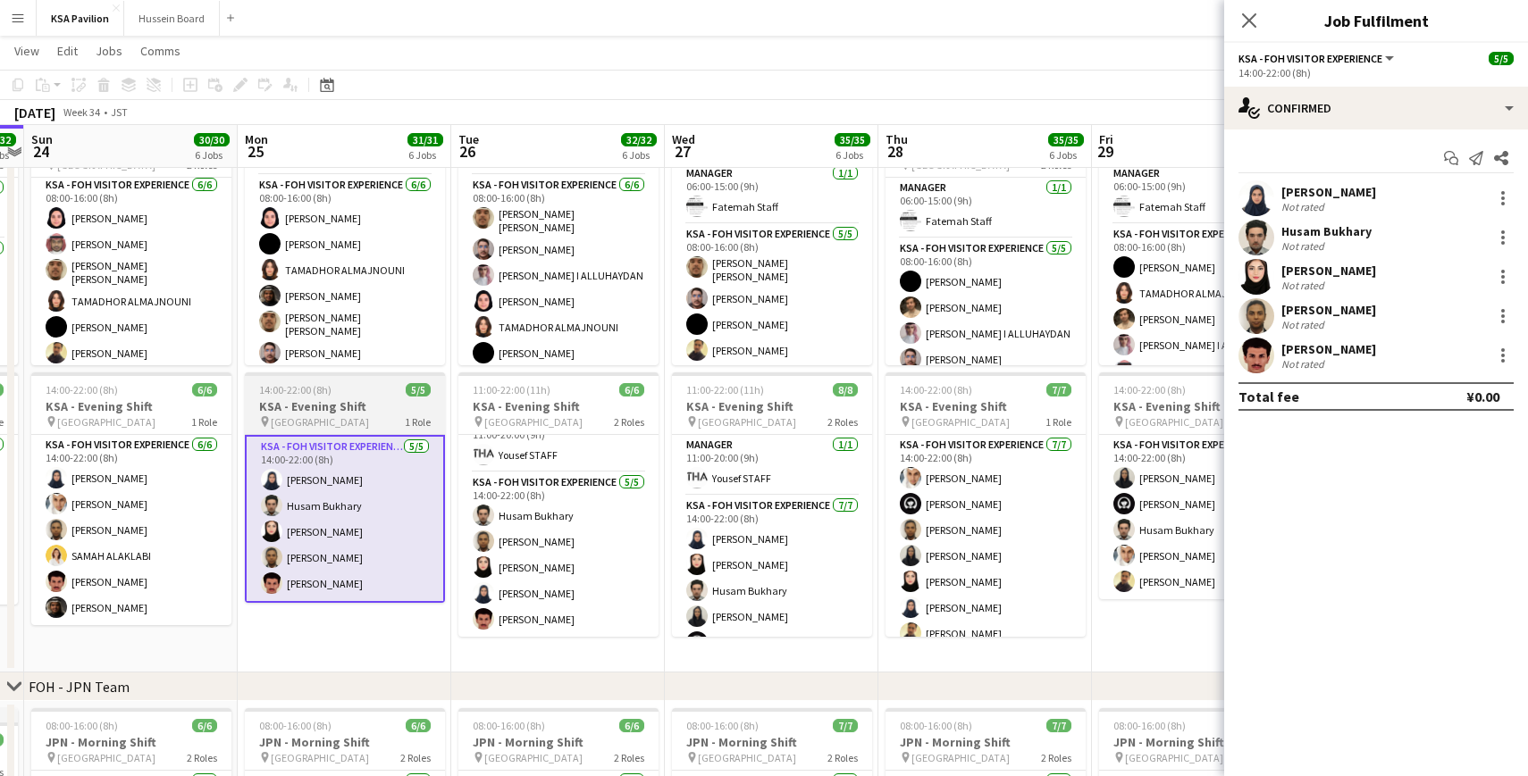
click at [336, 402] on h3 "KSA - Evening Shift" at bounding box center [345, 407] width 200 height 16
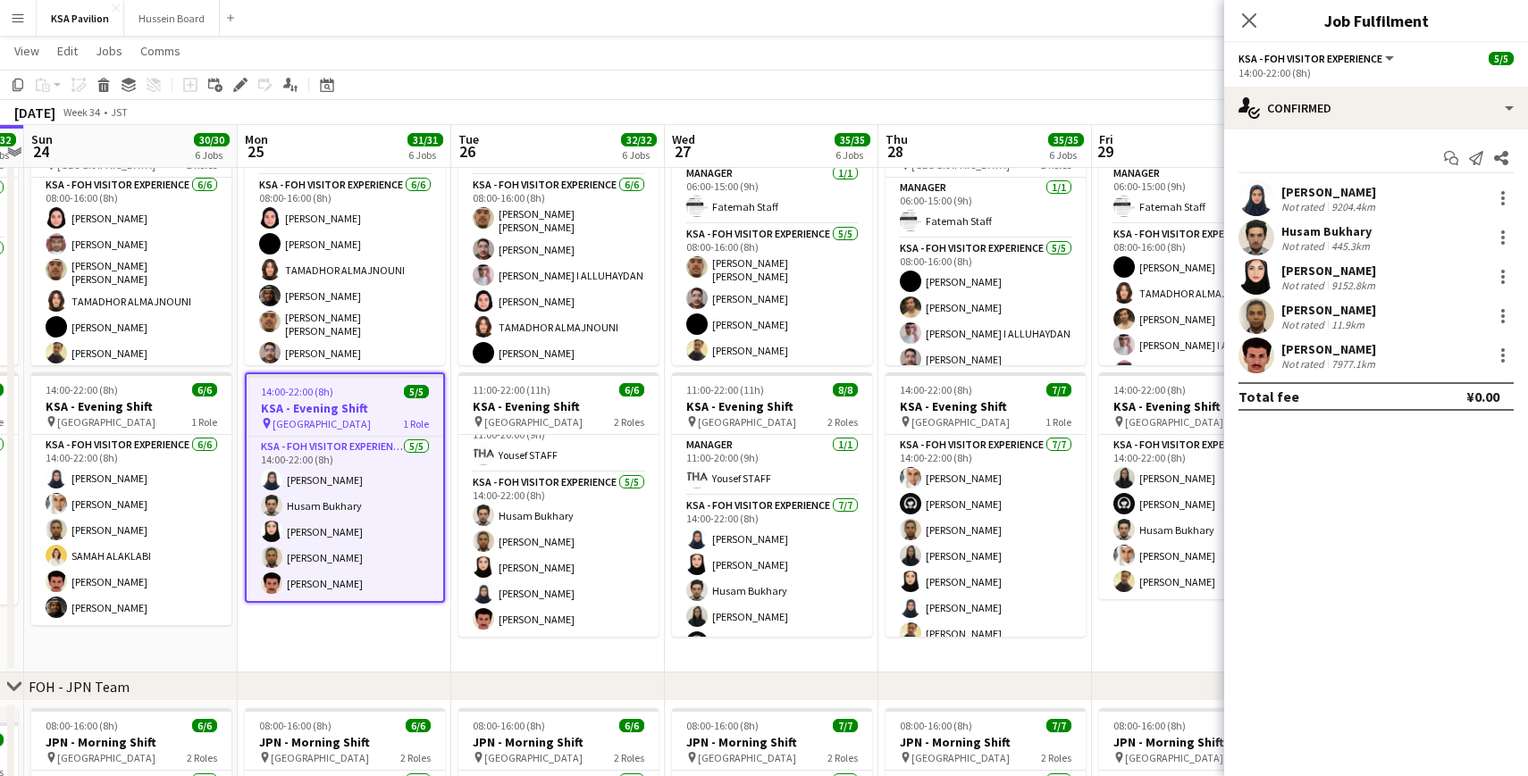
scroll to position [189, 0]
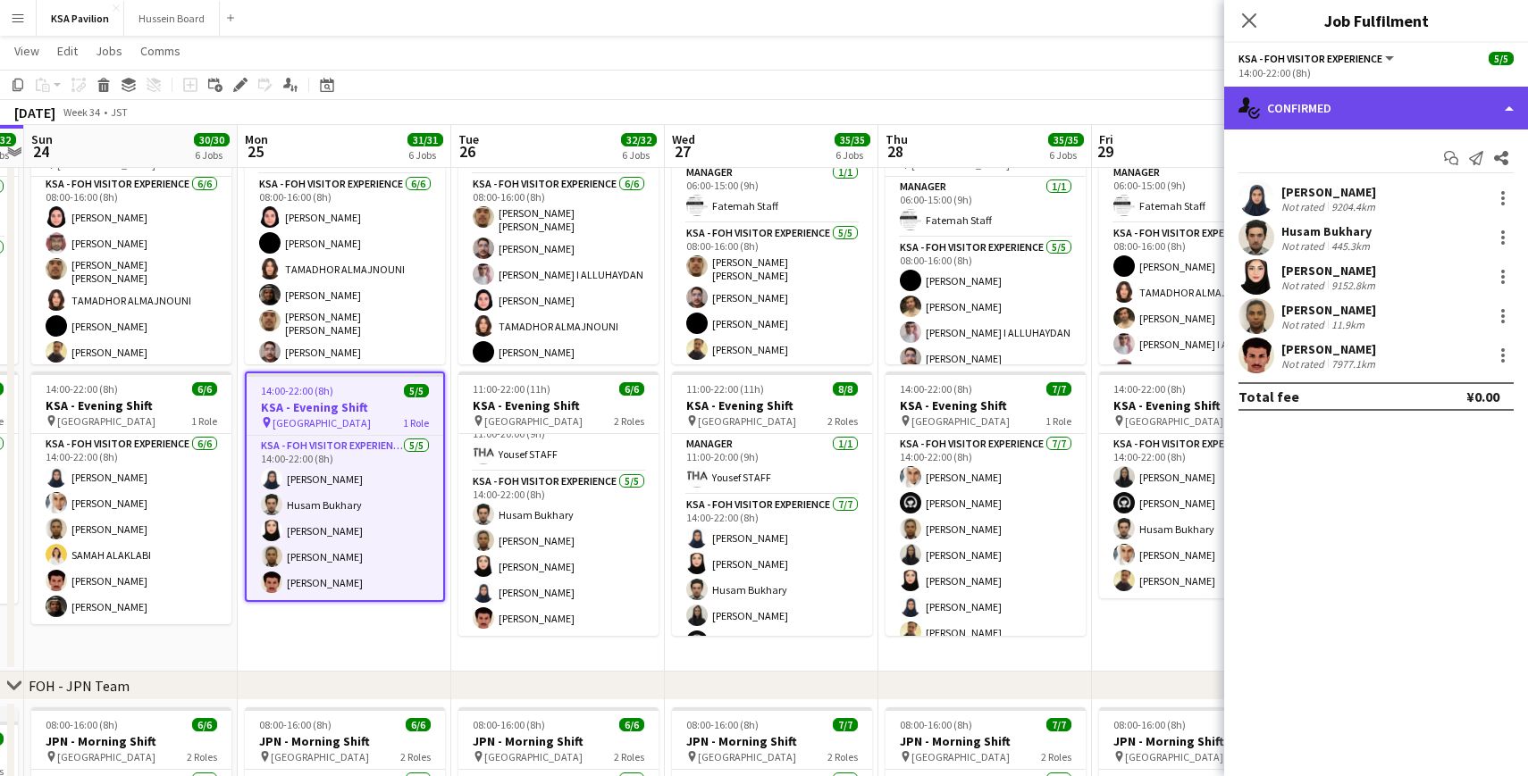
click at [1504, 114] on div "single-neutral-actions-check-2 Confirmed" at bounding box center [1376, 108] width 304 height 43
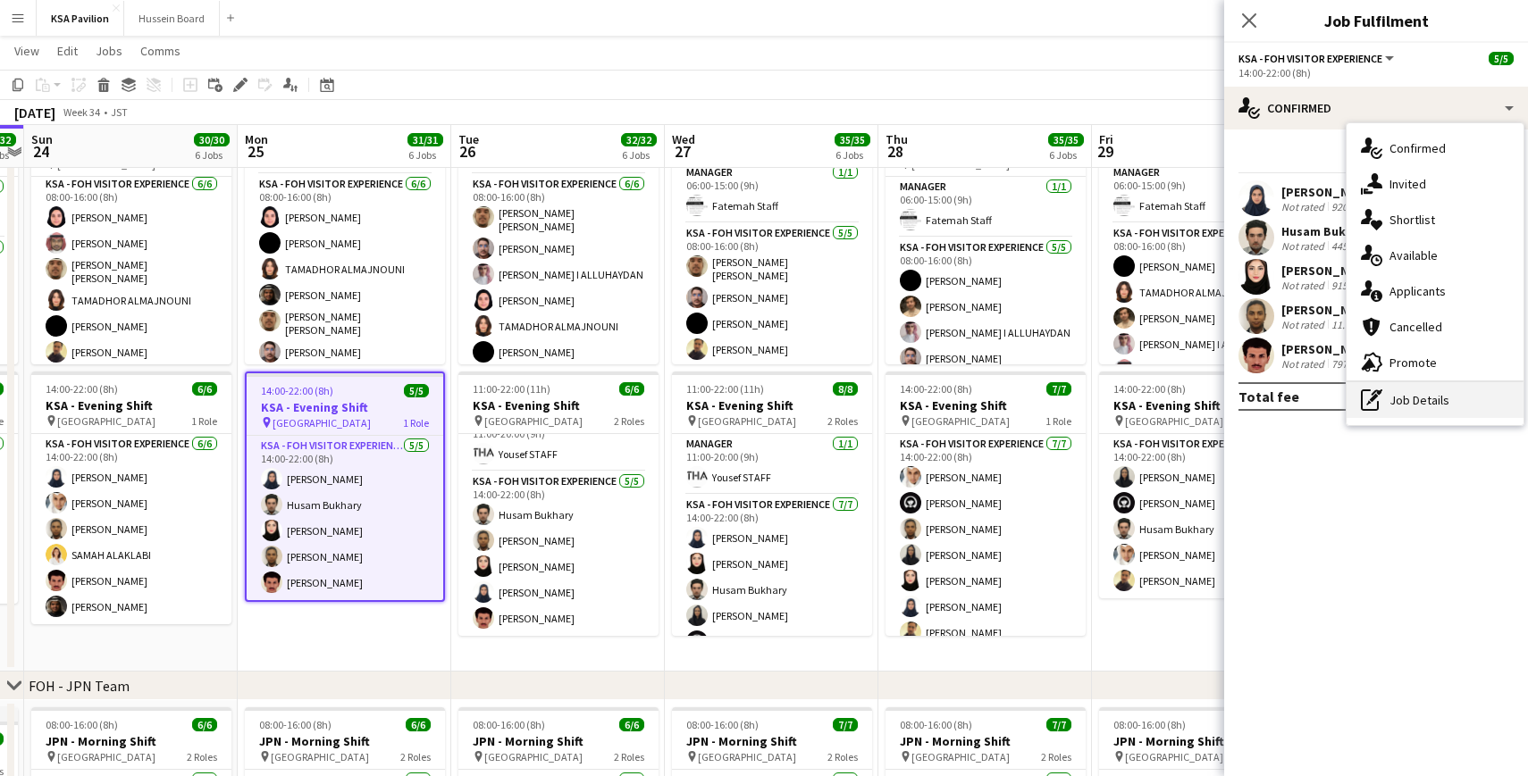
click at [1416, 399] on div "pen-write Job Details" at bounding box center [1435, 400] width 177 height 36
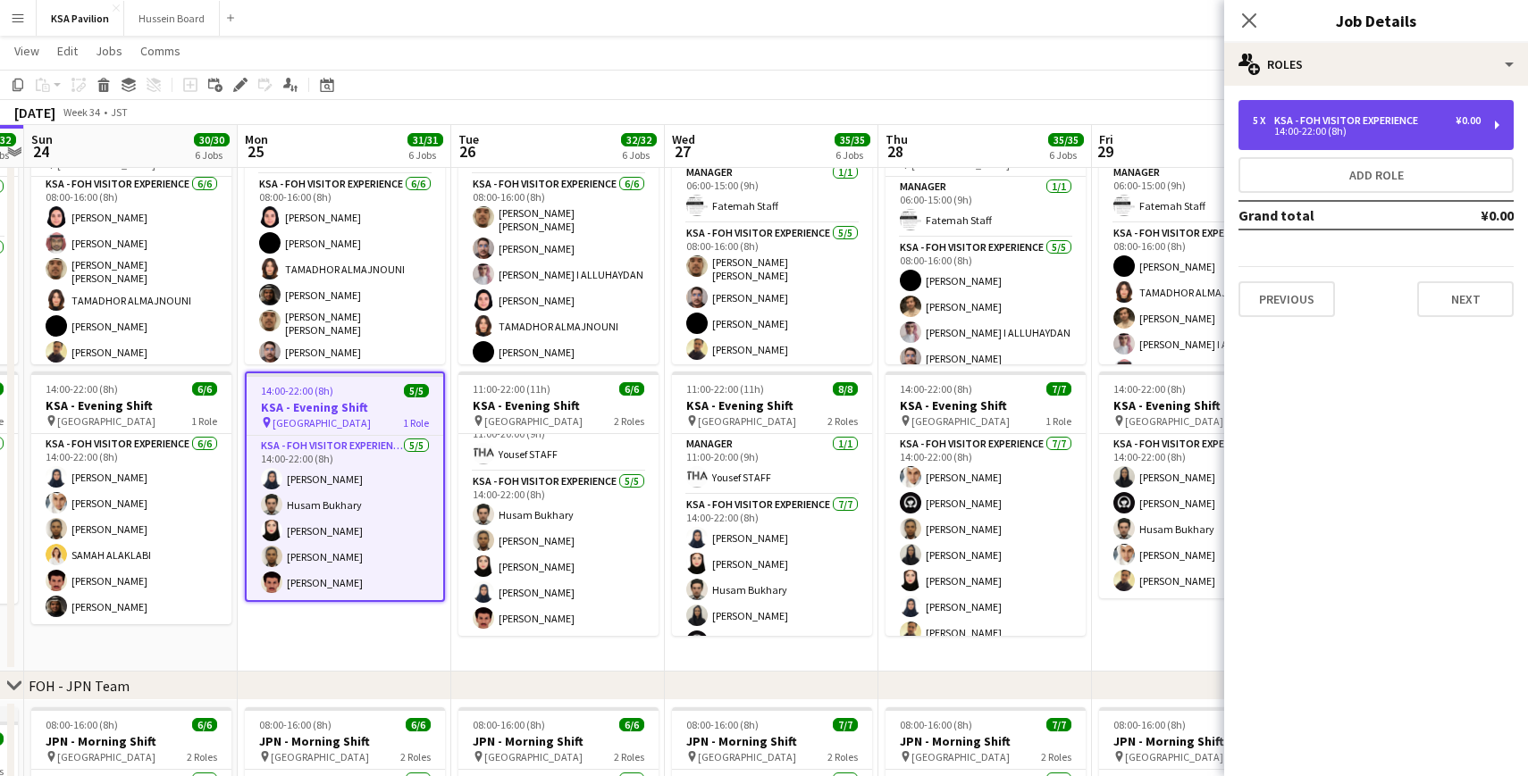
click at [1497, 120] on div "5 x KSA - FOH Visitor Experience ¥0.00 14:00-22:00 (8h)" at bounding box center [1375, 125] width 275 height 50
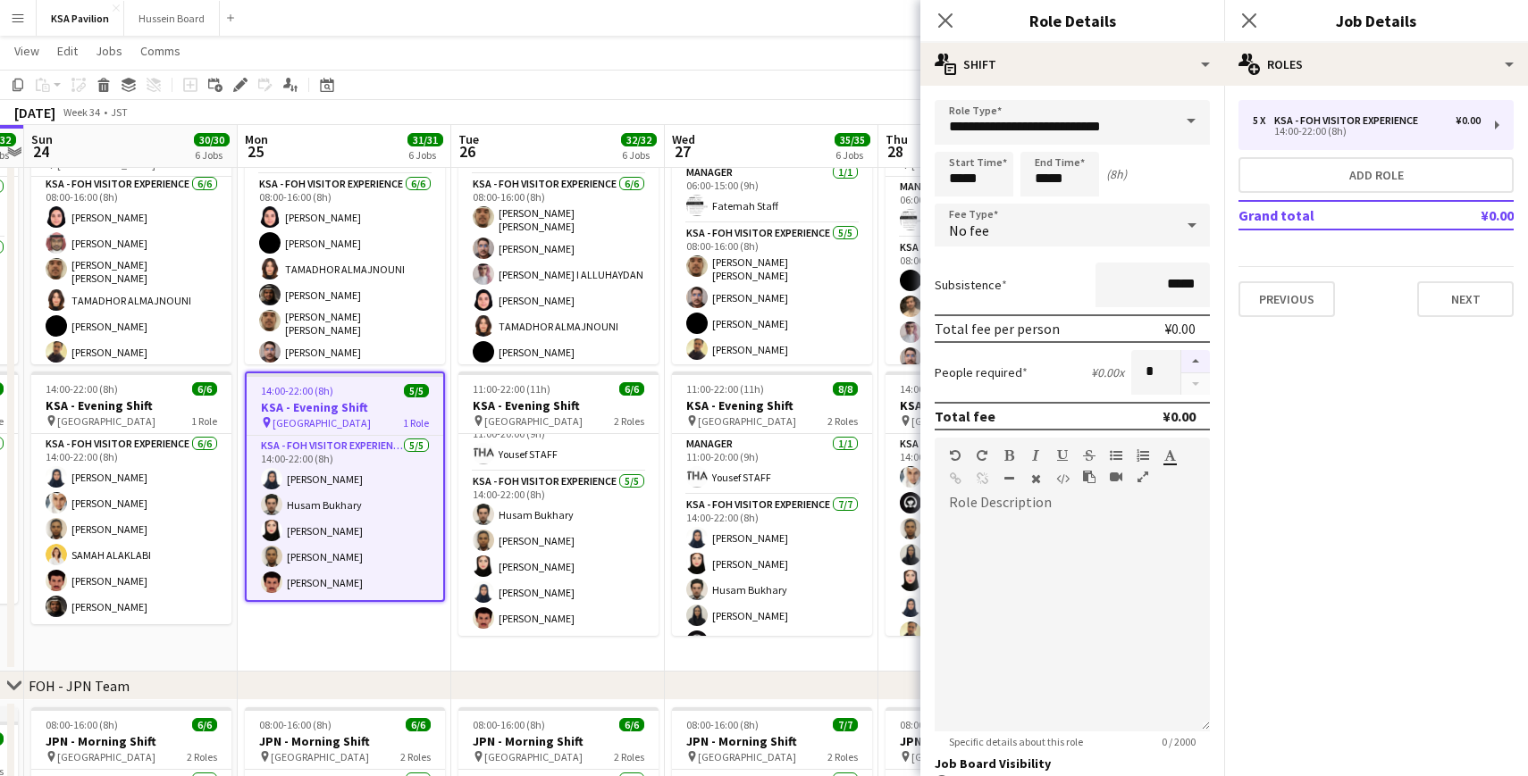
click at [1199, 361] on button "button" at bounding box center [1195, 361] width 29 height 23
type input "*"
click at [428, 80] on app-toolbar "Copy Paste Paste Command V Paste with crew Command Shift V Paste linked Job Del…" at bounding box center [764, 85] width 1528 height 30
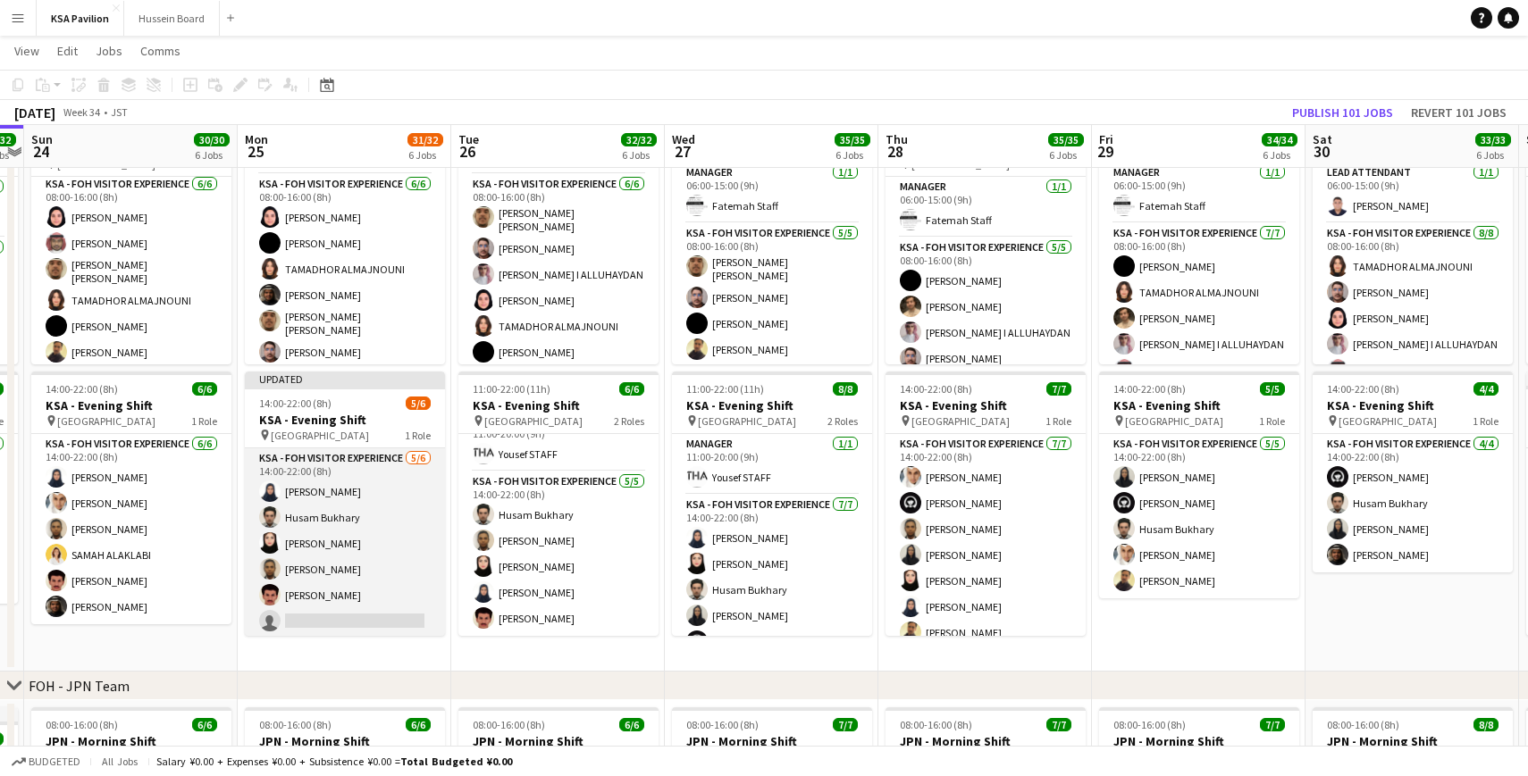
click at [367, 618] on app-card-role "KSA - FOH Visitor Experience 5/6 14:00-22:00 (8h) Alaa Kabli Husam Bukhary Lana…" at bounding box center [345, 544] width 200 height 190
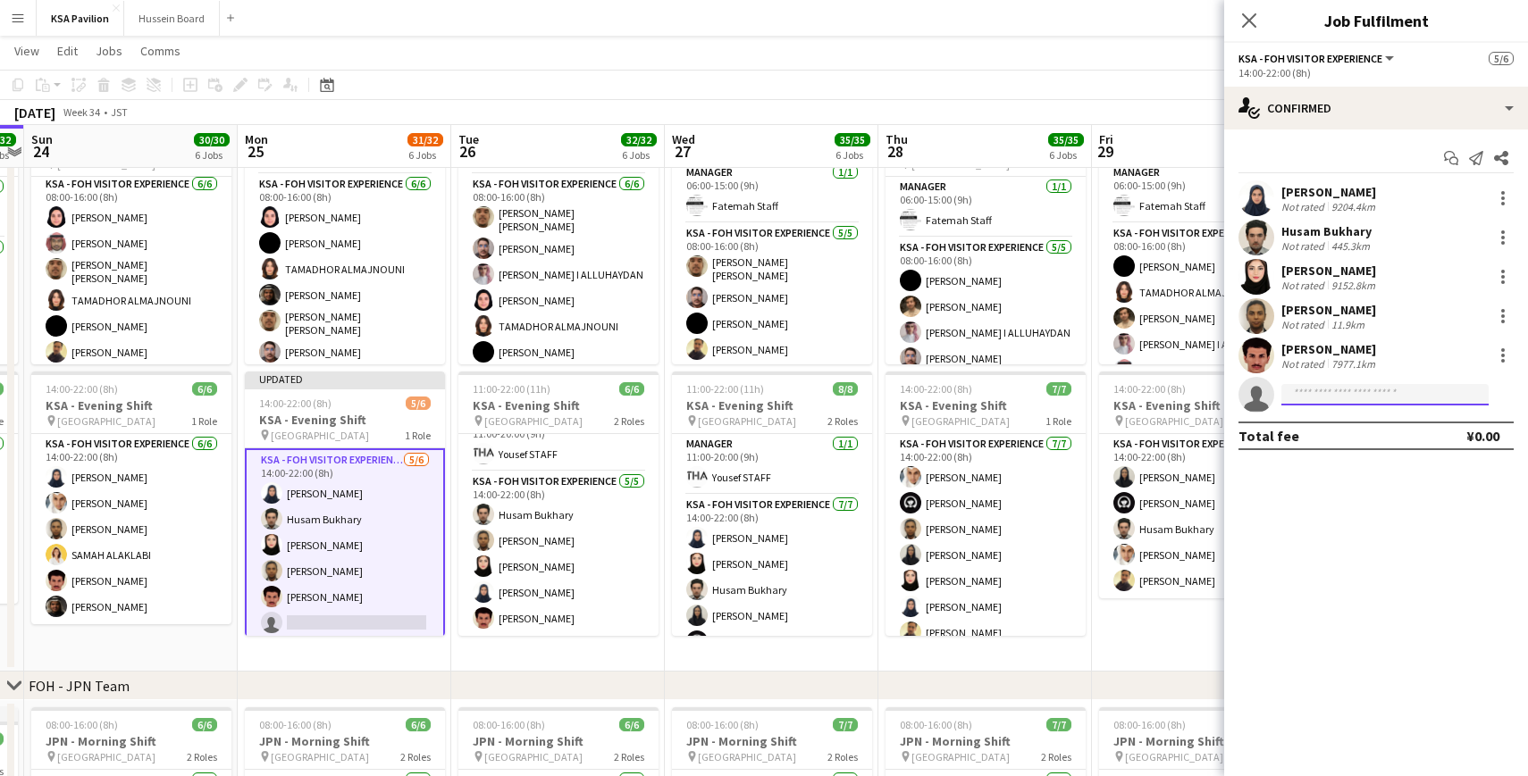
click at [1323, 392] on input at bounding box center [1384, 394] width 207 height 21
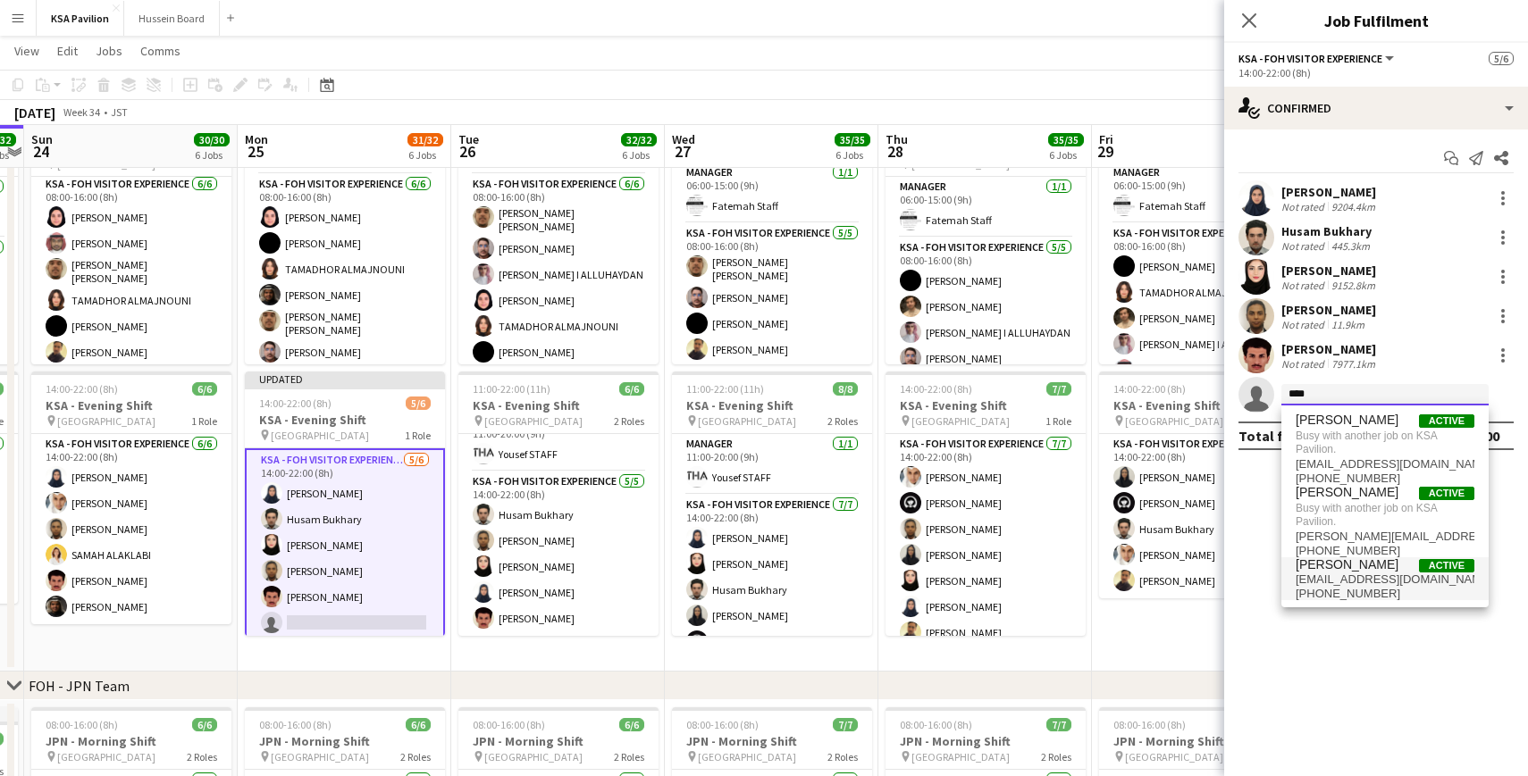
type input "****"
click at [1342, 584] on span "alhasan.wale@gmail.com" at bounding box center [1385, 580] width 179 height 14
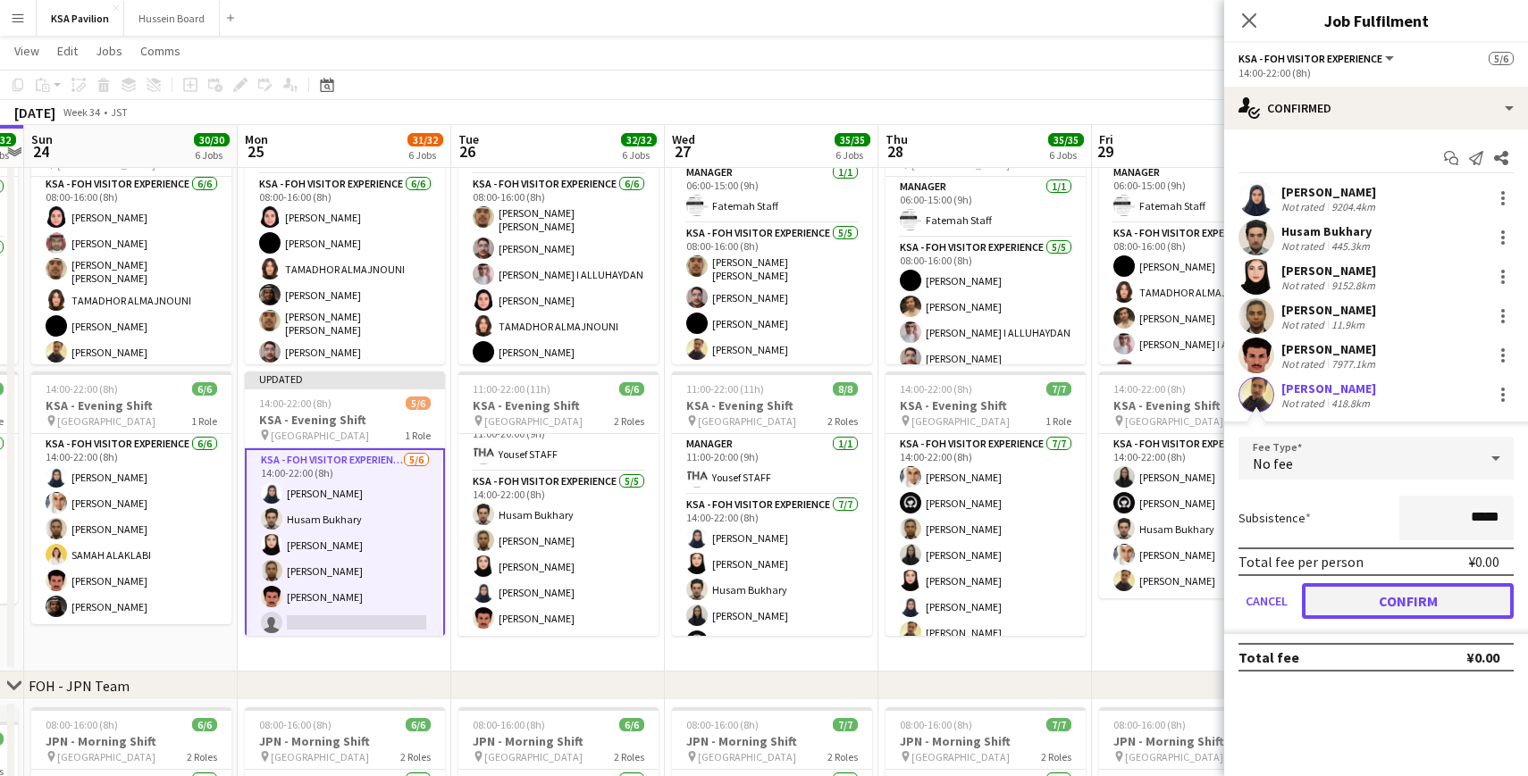
click at [1418, 605] on button "Confirm" at bounding box center [1408, 601] width 212 height 36
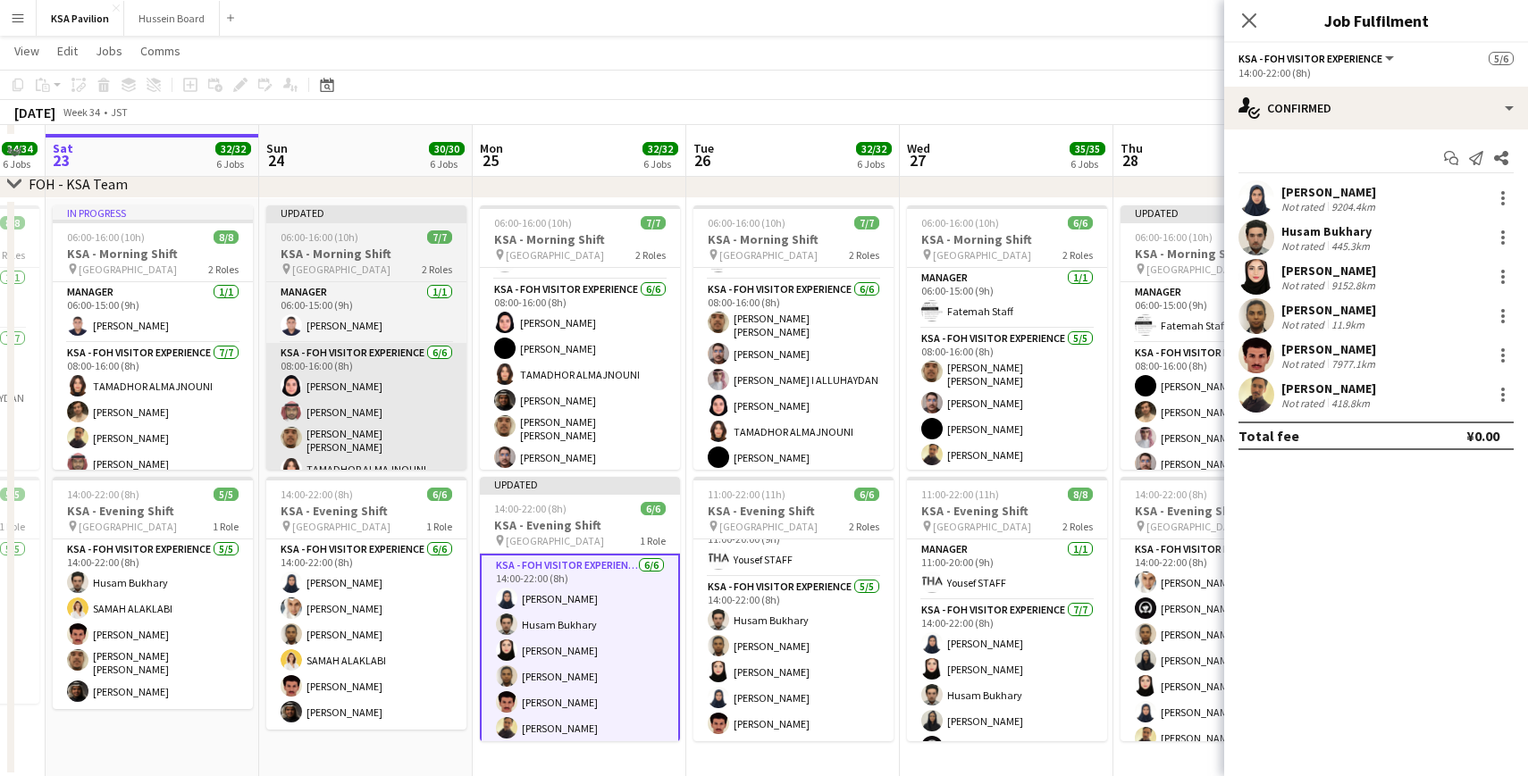
scroll to position [83, 0]
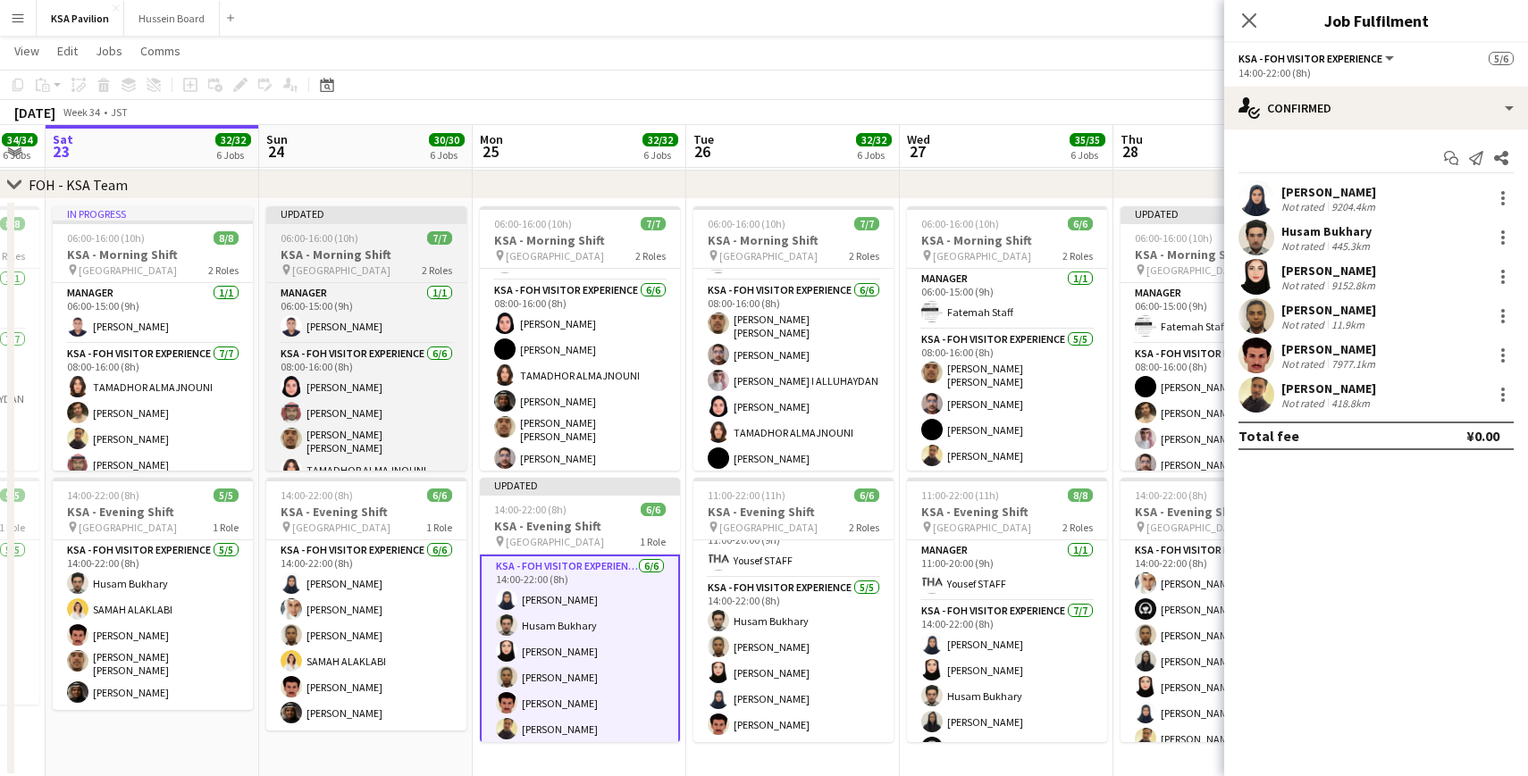
click at [346, 214] on div "Updated" at bounding box center [366, 213] width 200 height 14
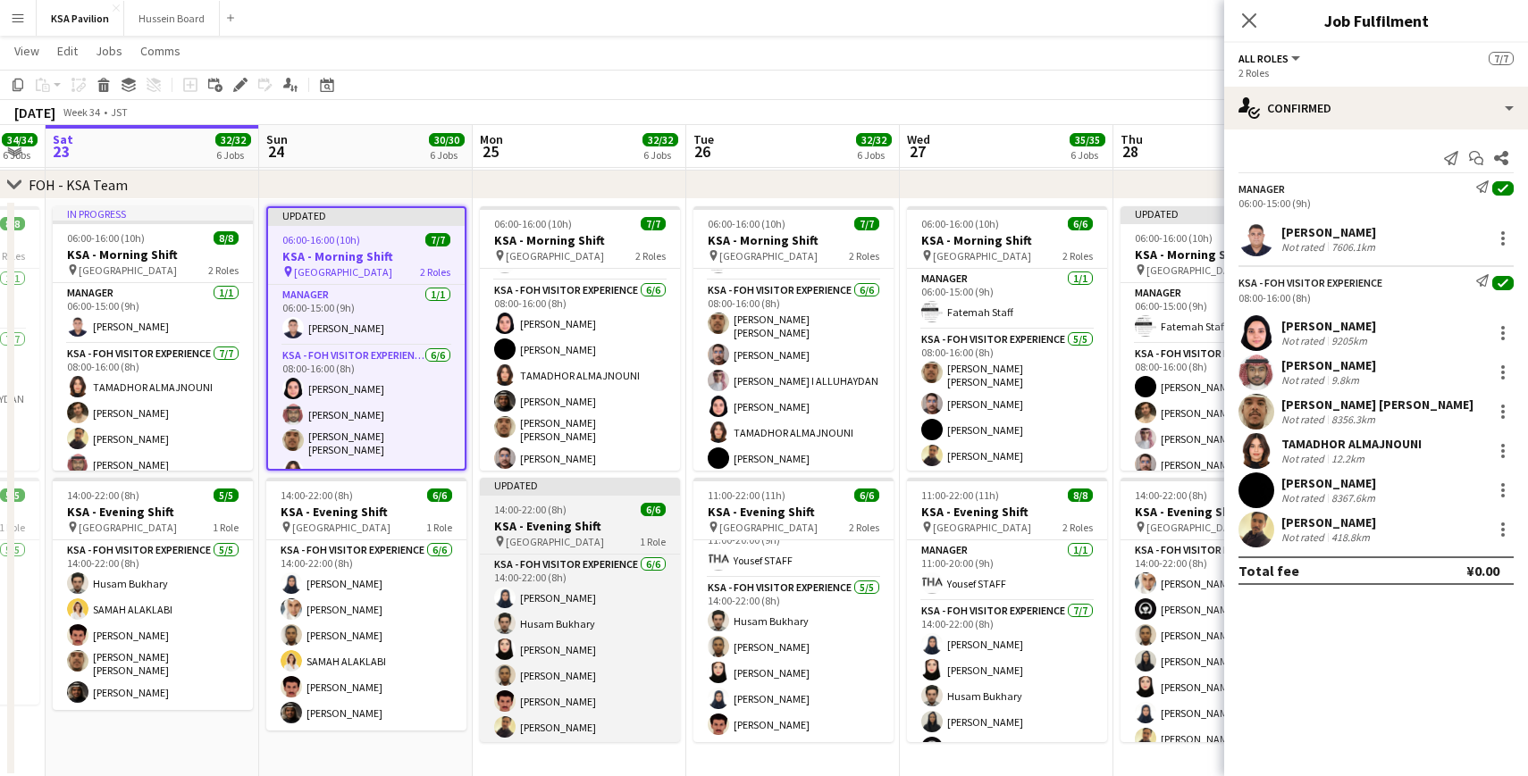
click at [567, 488] on div "Updated" at bounding box center [580, 485] width 200 height 14
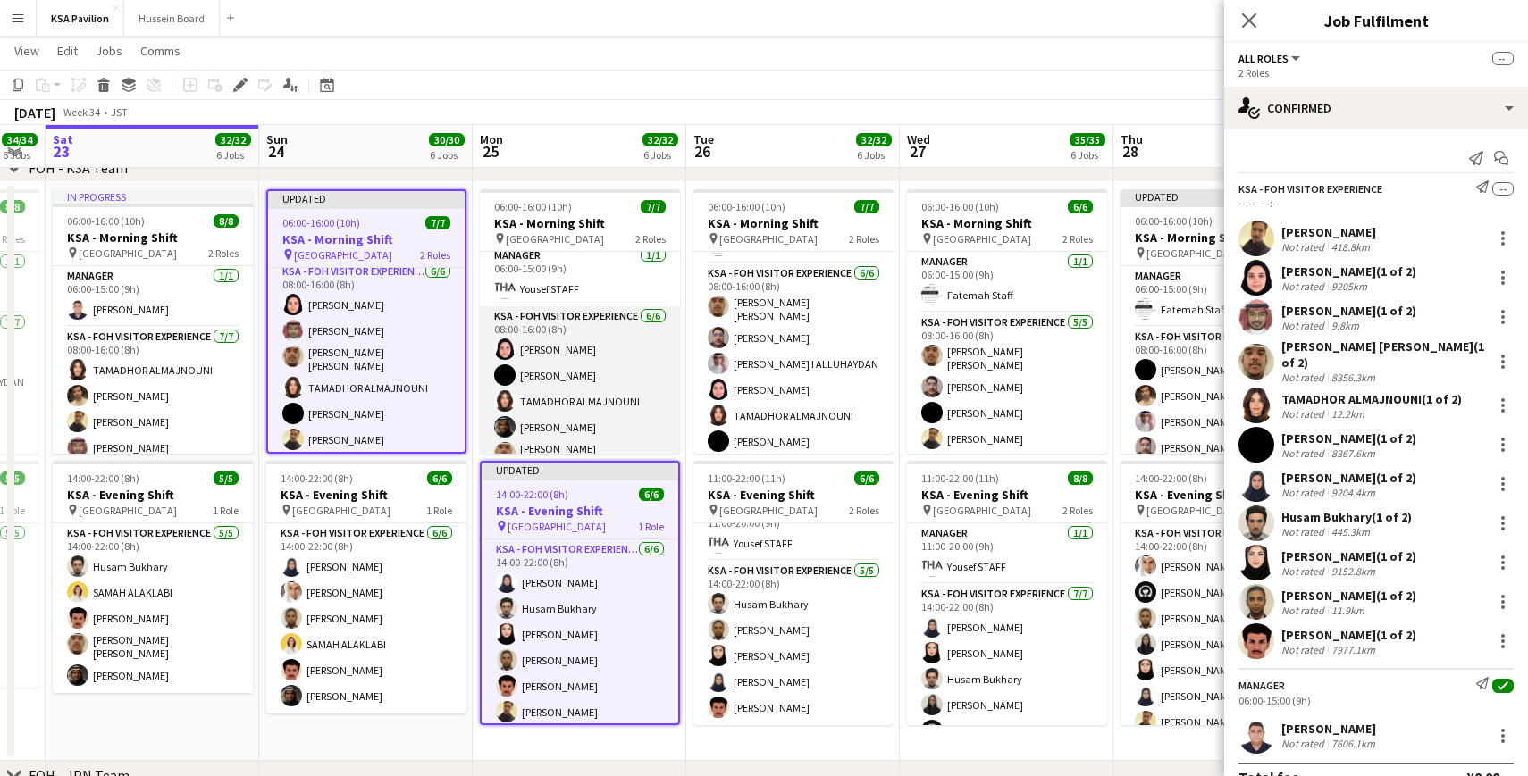
scroll to position [49, 0]
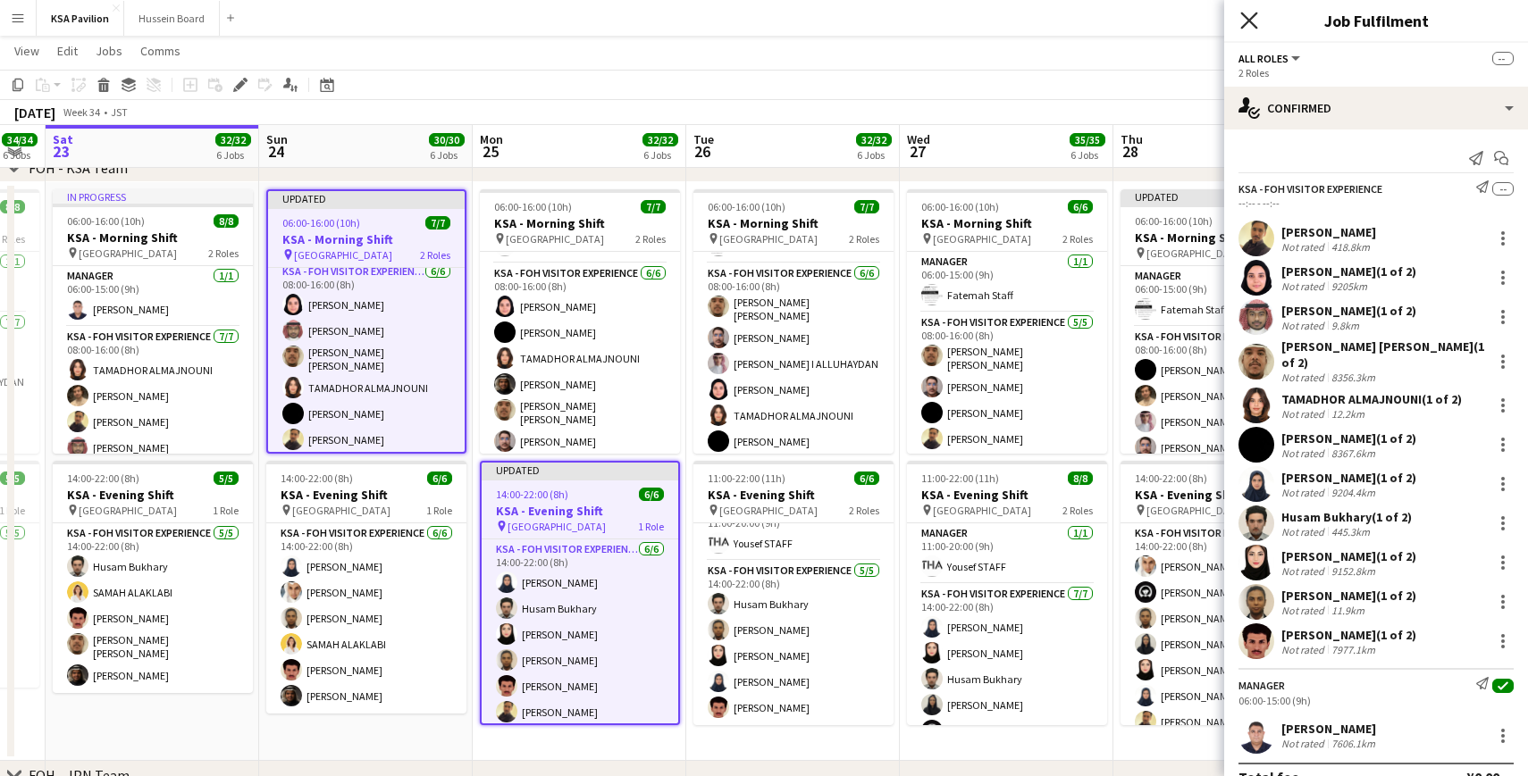
click at [1247, 24] on icon "Close pop-in" at bounding box center [1248, 20] width 17 height 17
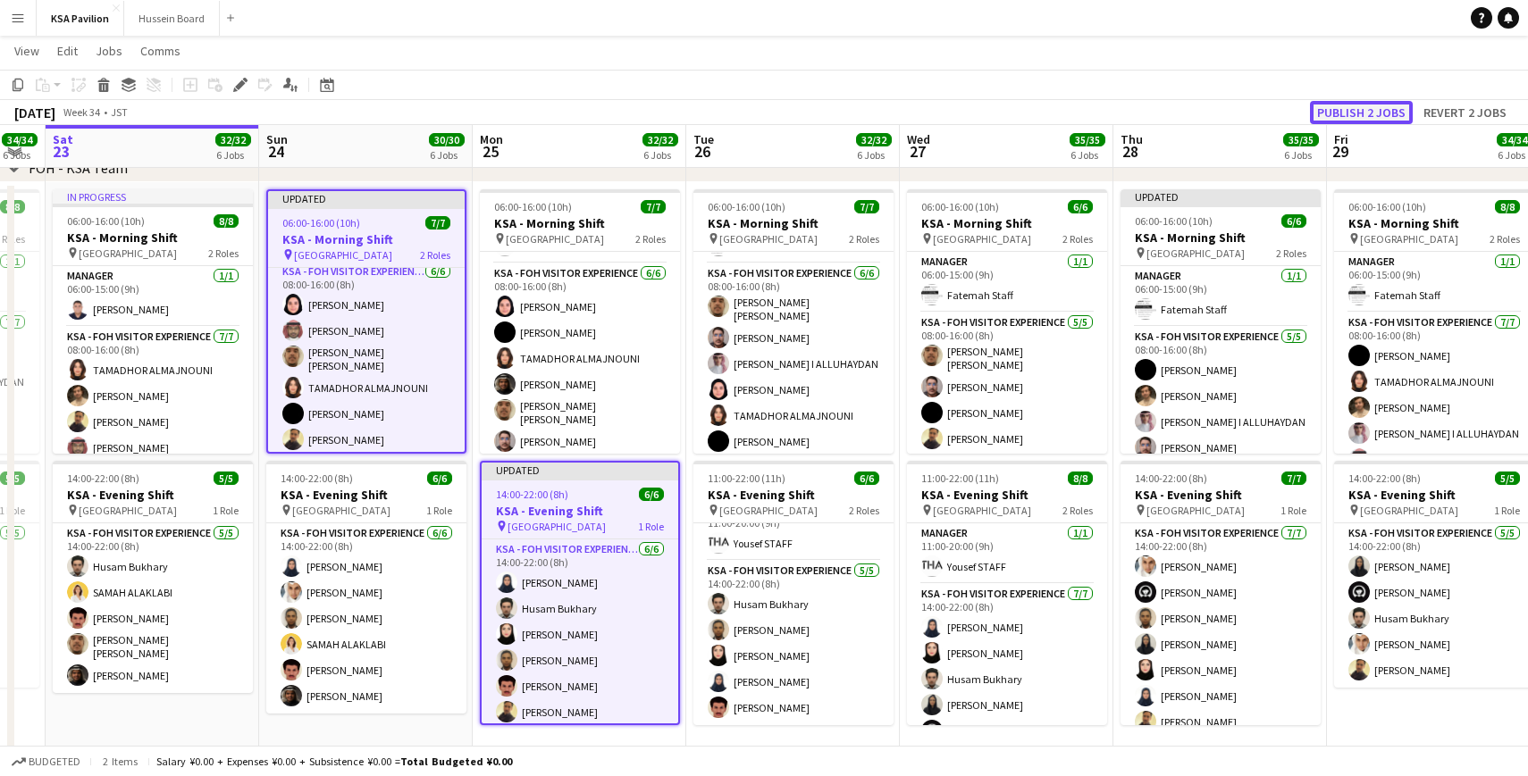
click at [1333, 108] on button "Publish 2 jobs" at bounding box center [1361, 112] width 103 height 23
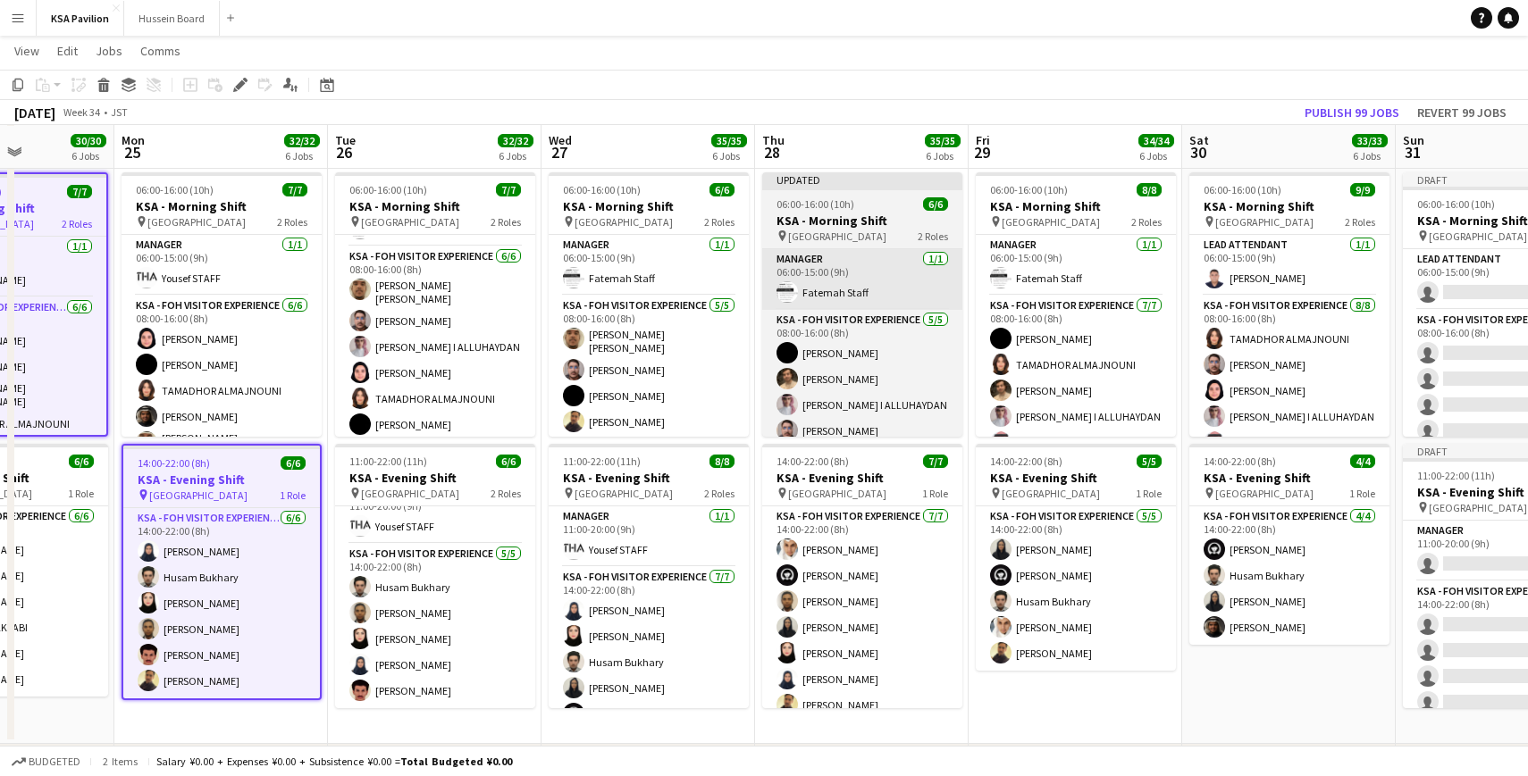
scroll to position [0, 739]
click at [875, 181] on div "Updated" at bounding box center [863, 179] width 200 height 14
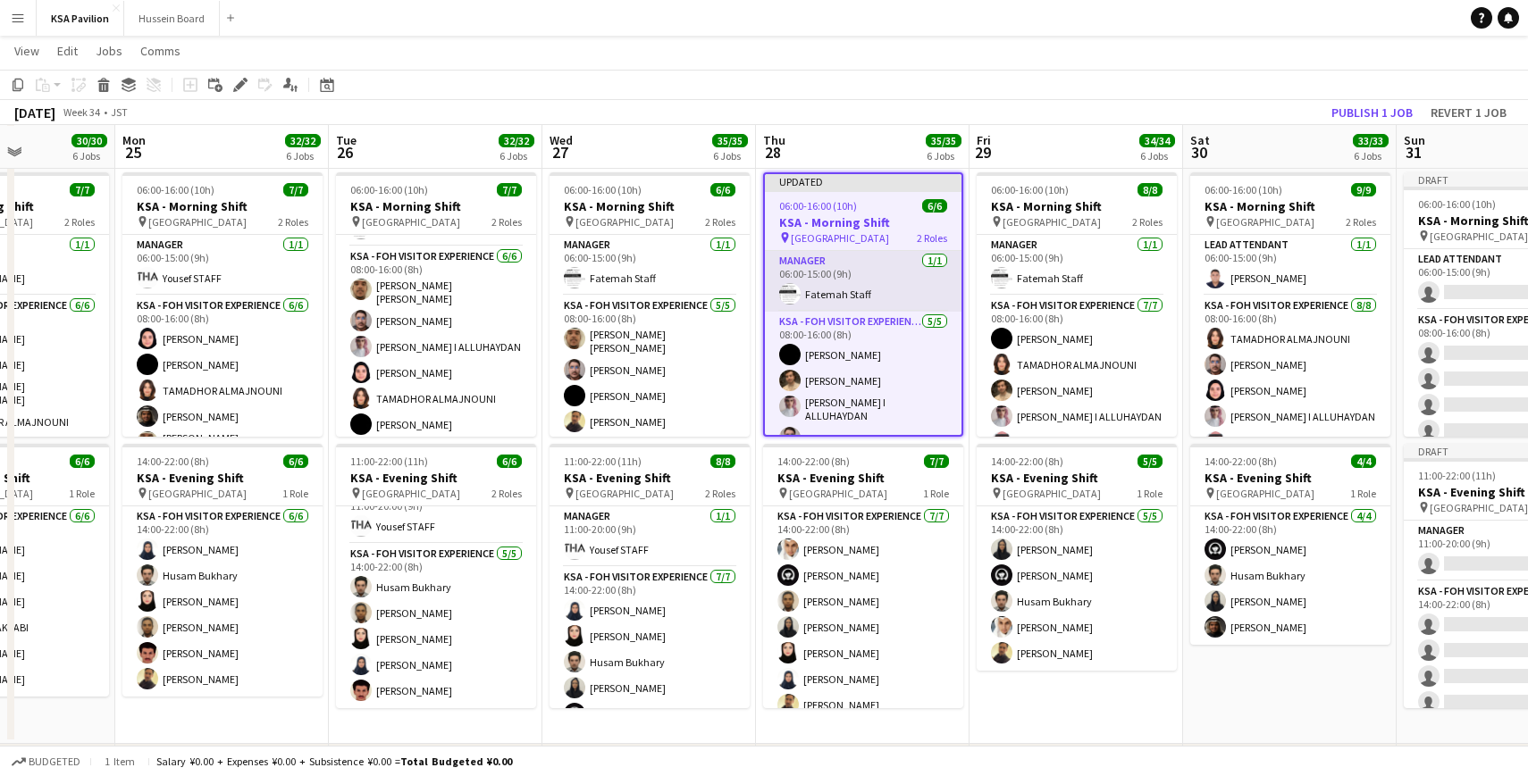
scroll to position [41, 0]
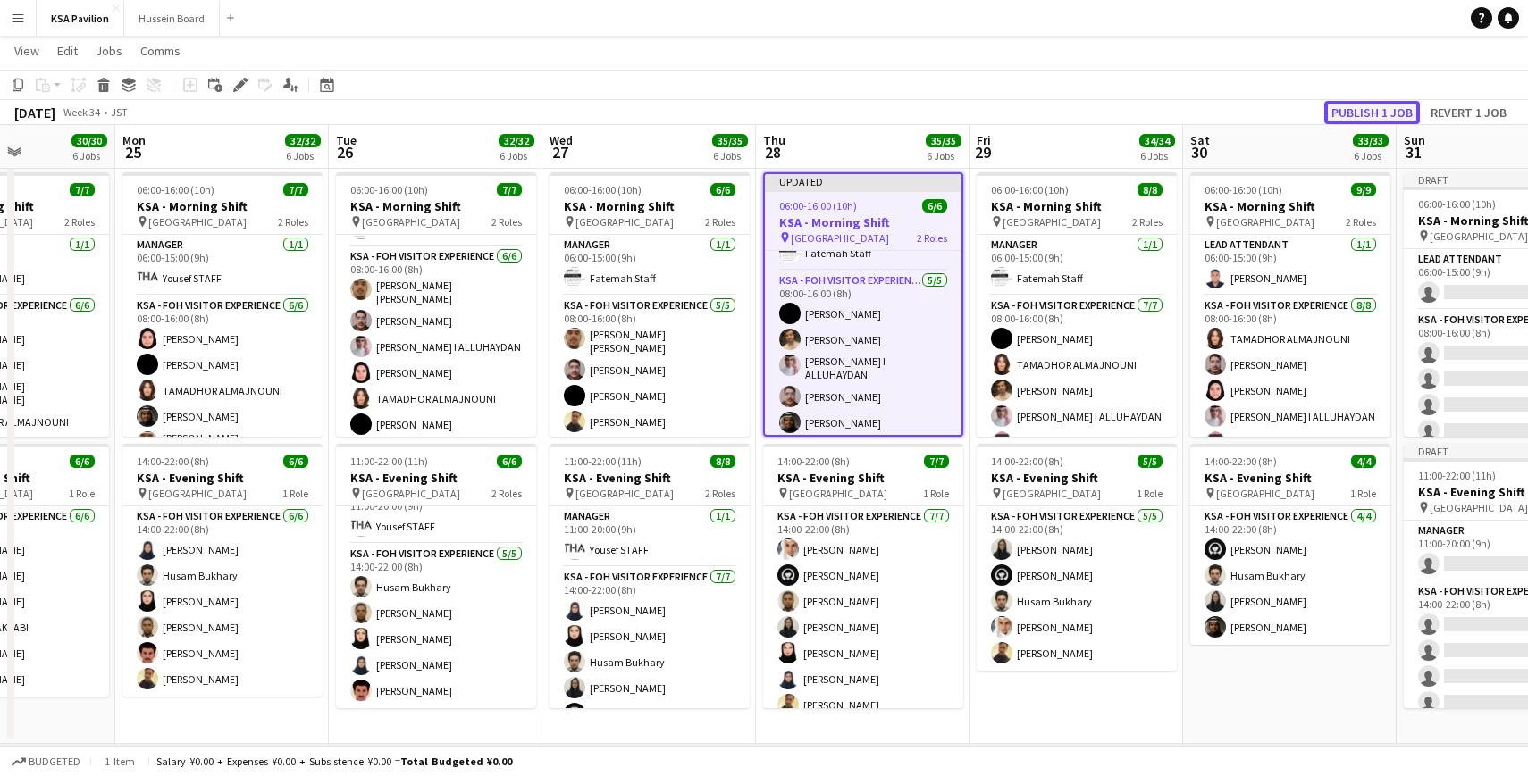
click at [1355, 107] on button "Publish 1 job" at bounding box center [1372, 112] width 96 height 23
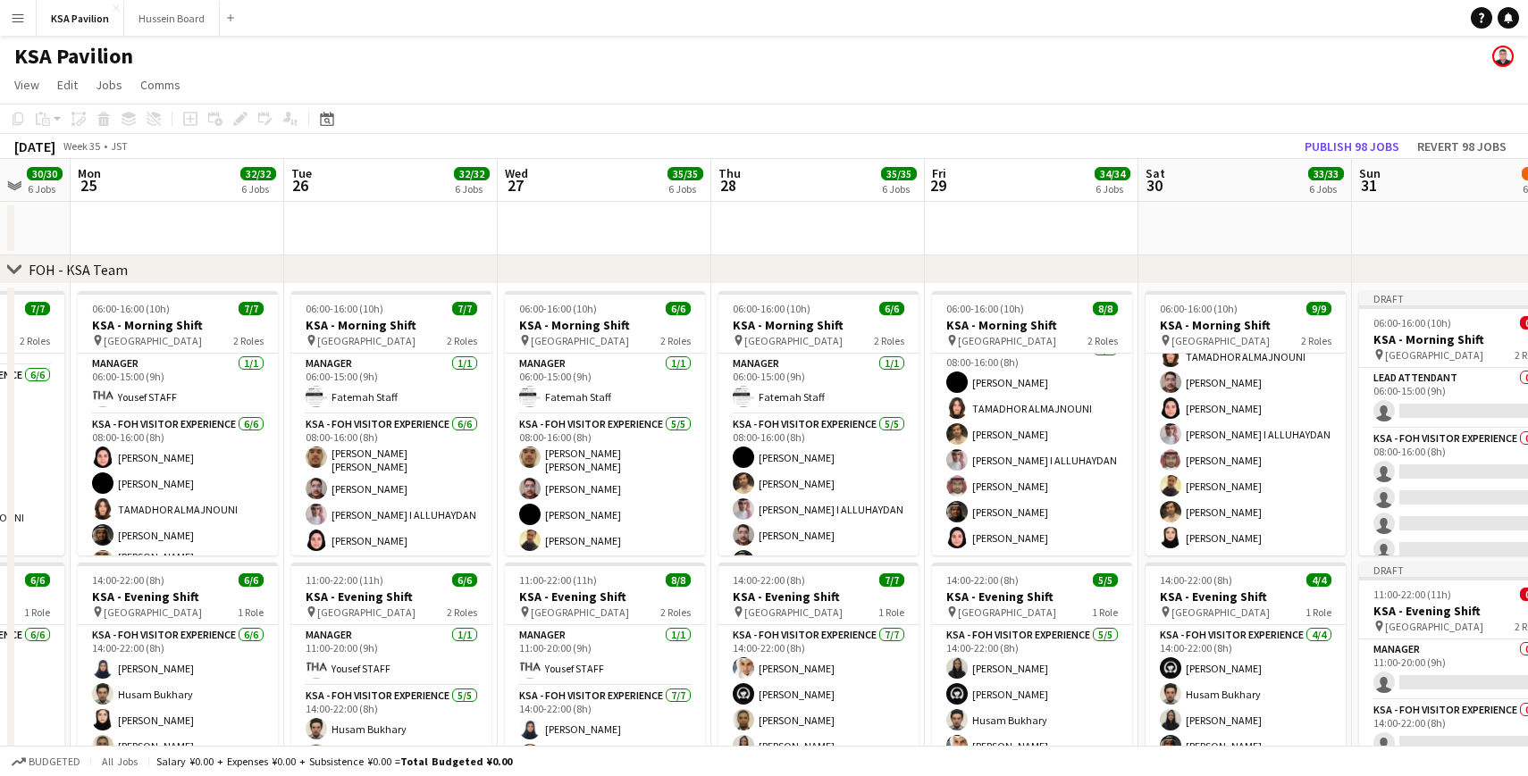
scroll to position [0, 565]
